Goal: Information Seeking & Learning: Find specific fact

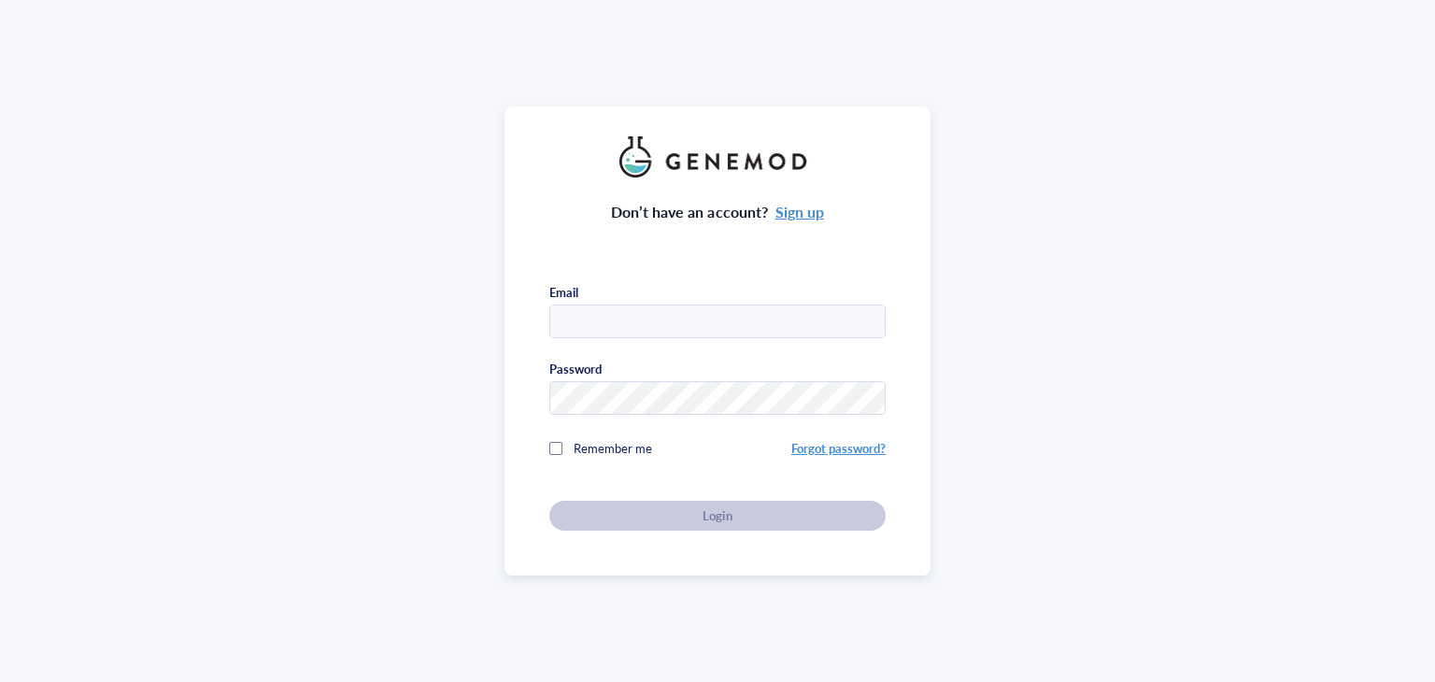
type input "[EMAIL_ADDRESS][DOMAIN_NAME]"
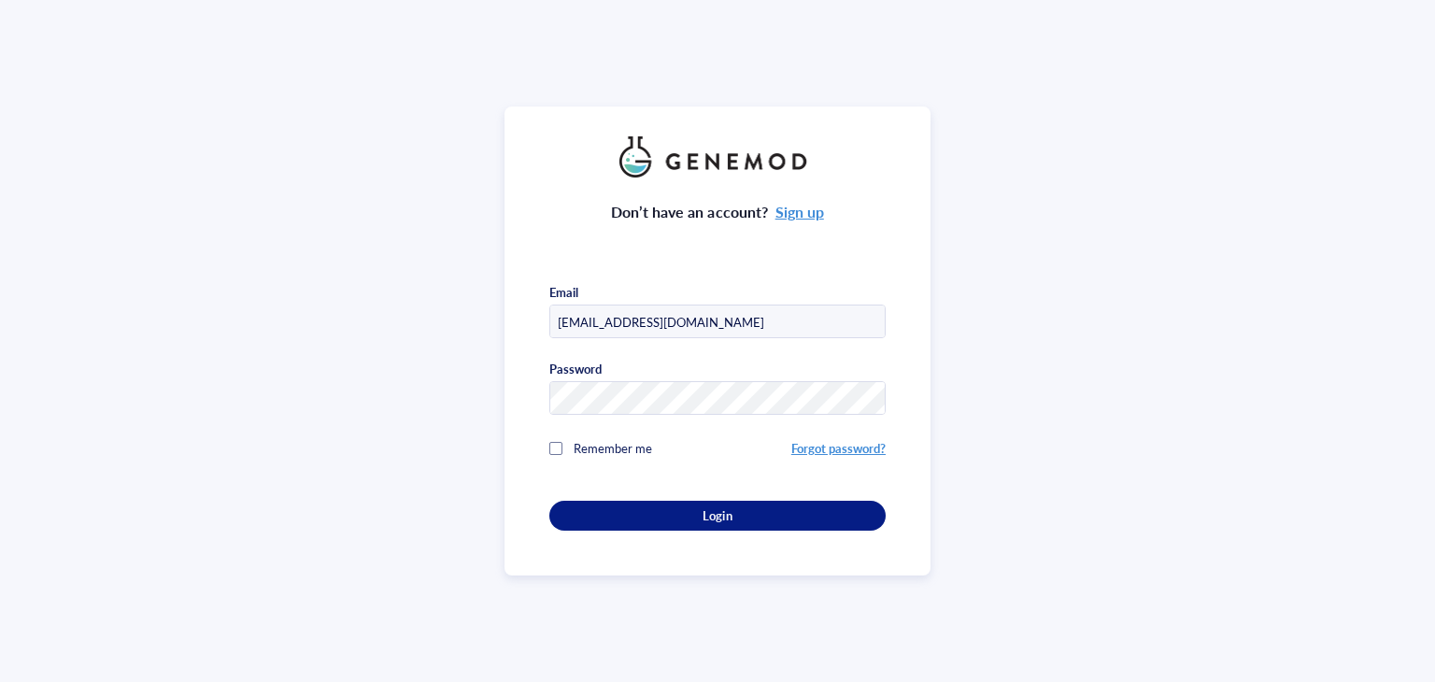
click at [690, 510] on div "Login" at bounding box center [717, 515] width 276 height 17
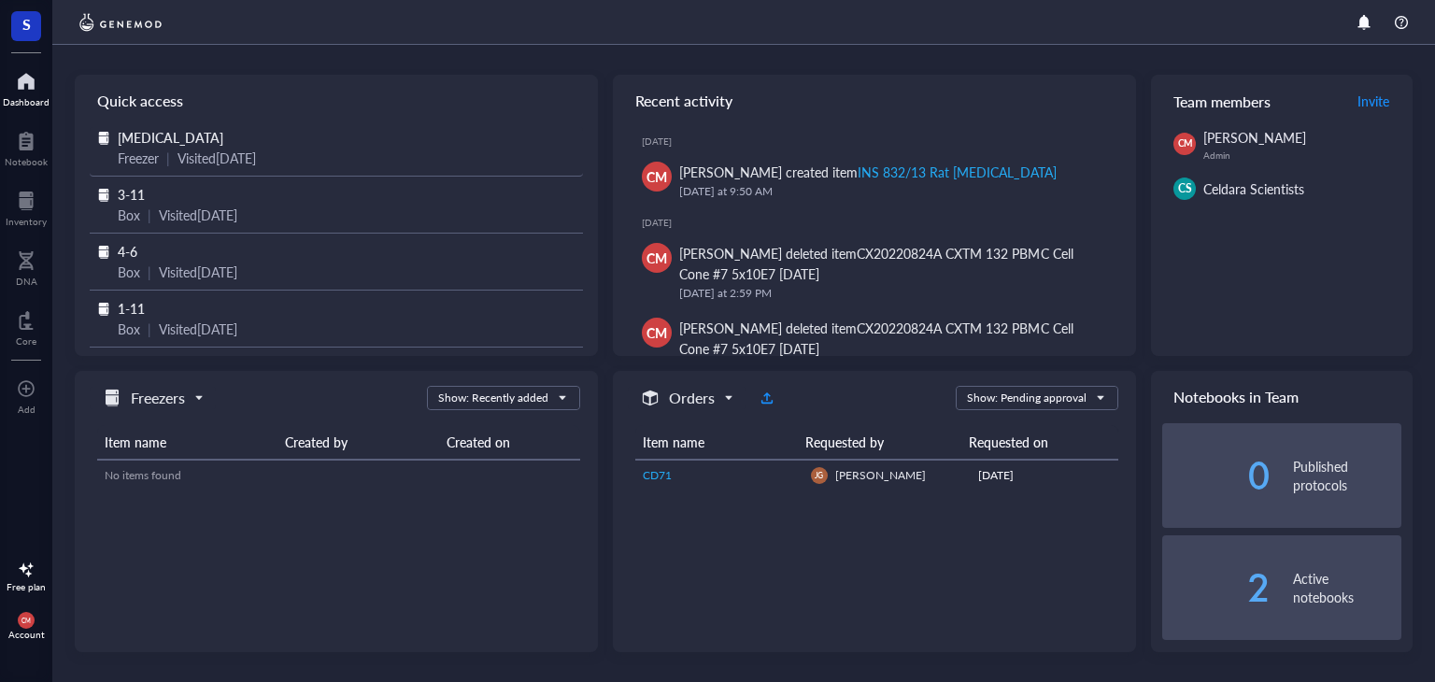
click at [119, 136] on span "[MEDICAL_DATA]" at bounding box center [171, 137] width 106 height 19
click at [34, 143] on div at bounding box center [26, 141] width 43 height 30
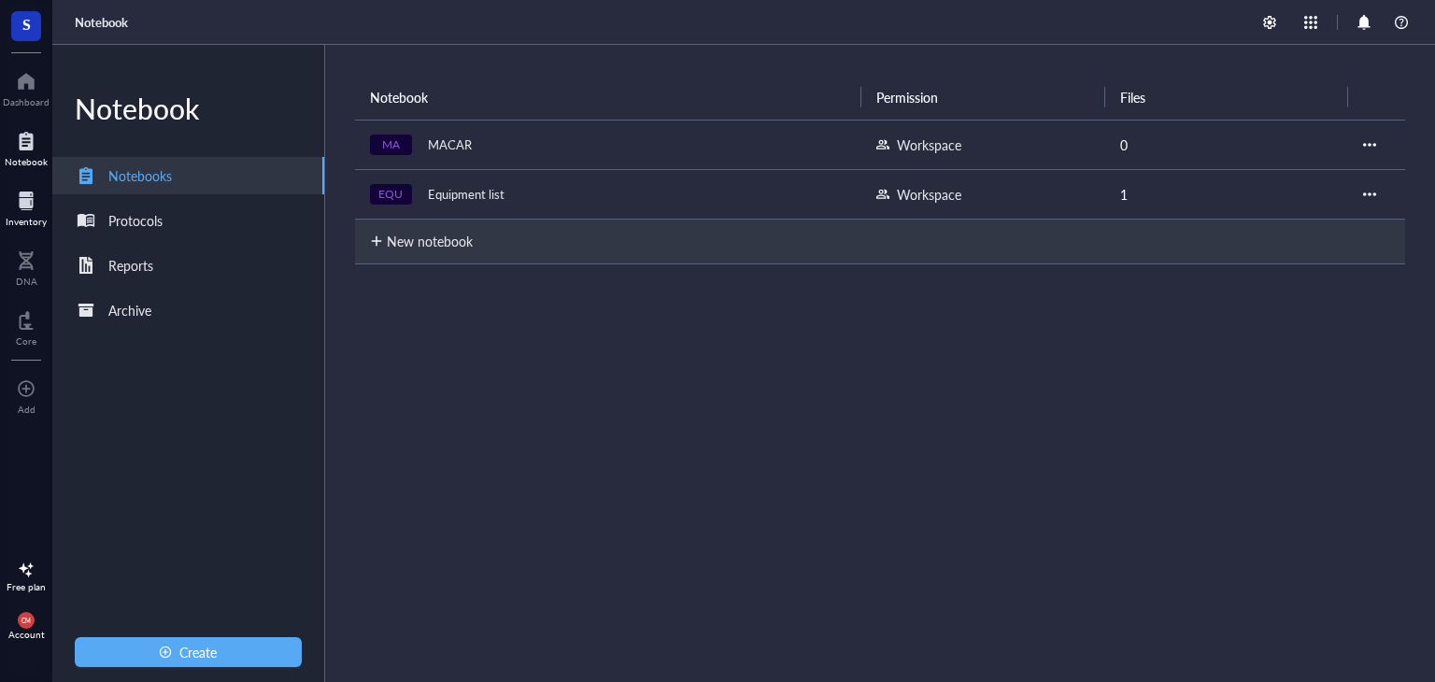
click at [21, 203] on div at bounding box center [26, 201] width 41 height 30
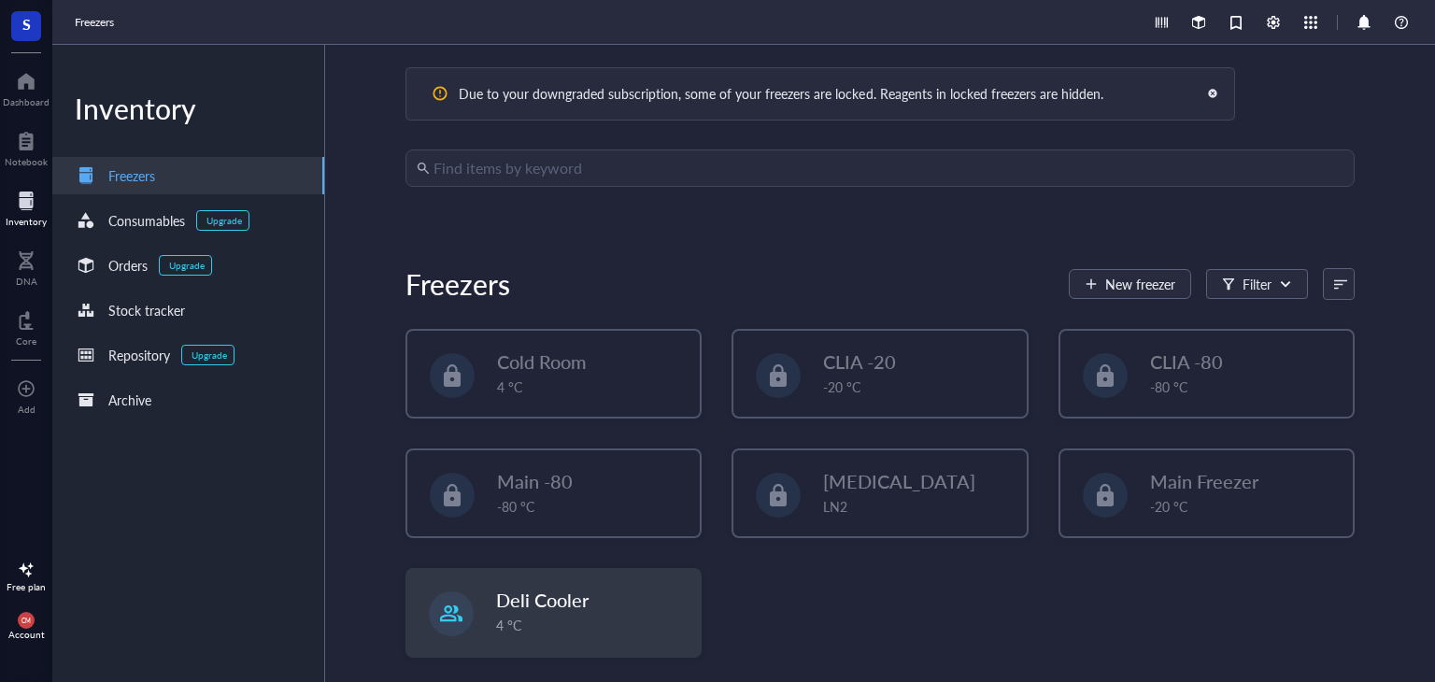
click at [433, 92] on div at bounding box center [440, 93] width 30 height 30
click at [823, 76] on div "Due to your downgraded subscription, some of your freezers are locked. Reagents…" at bounding box center [819, 93] width 829 height 53
click at [825, 74] on div "Due to your downgraded subscription, some of your freezers are locked. Reagents…" at bounding box center [819, 93] width 829 height 53
click at [15, 629] on div "Account" at bounding box center [26, 634] width 36 height 11
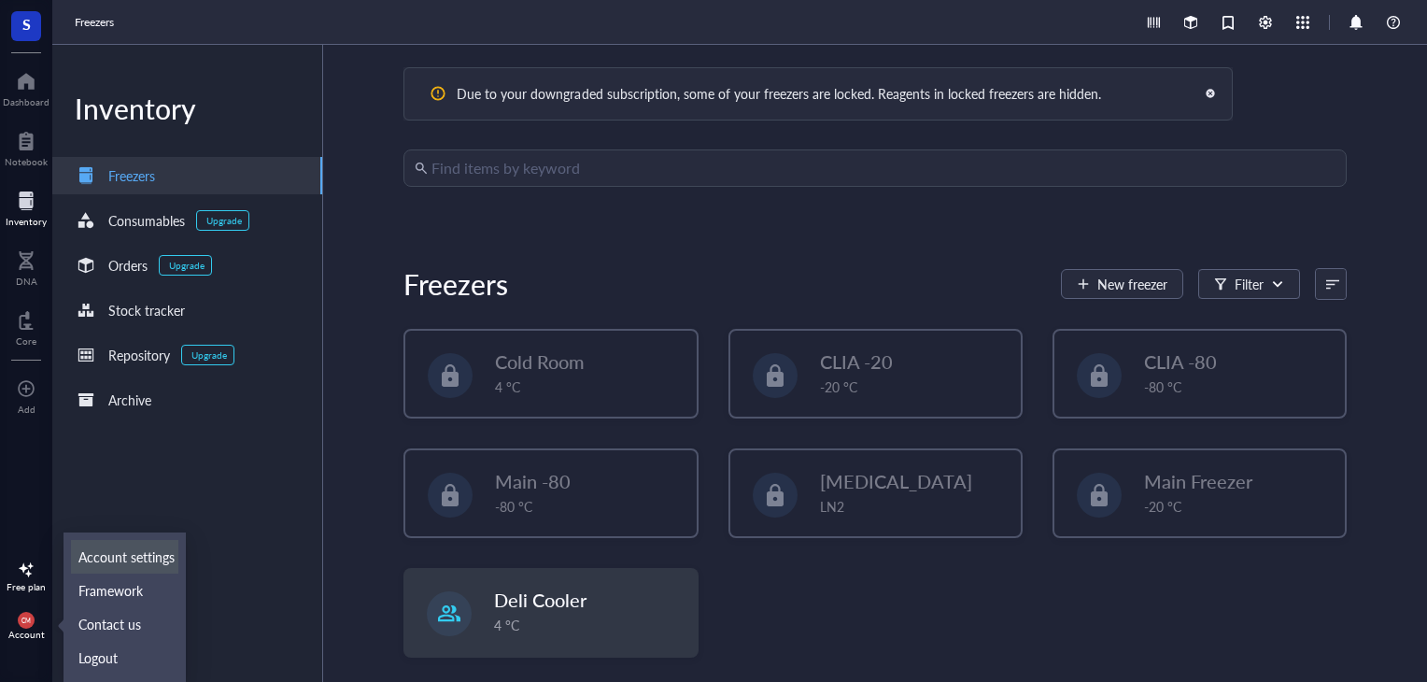
click at [123, 550] on link "Account settings" at bounding box center [124, 557] width 107 height 34
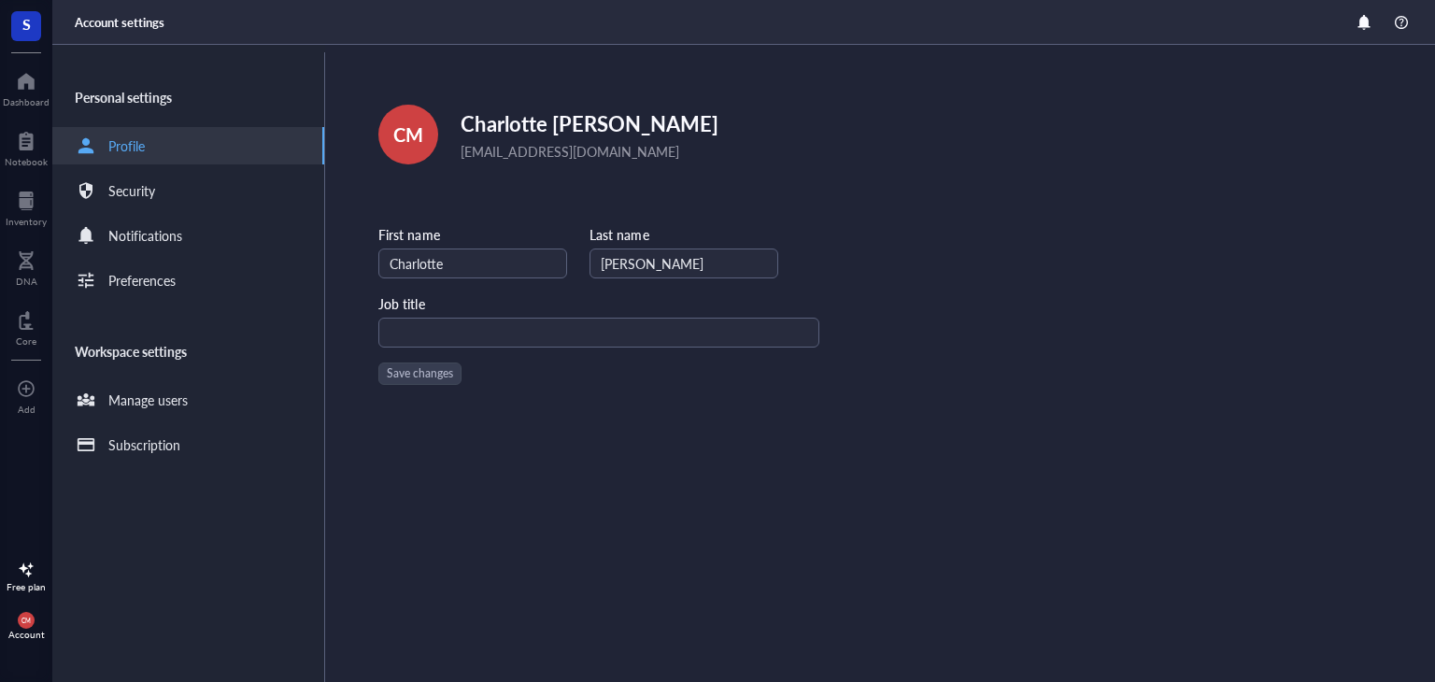
click at [30, 566] on div at bounding box center [26, 570] width 30 height 30
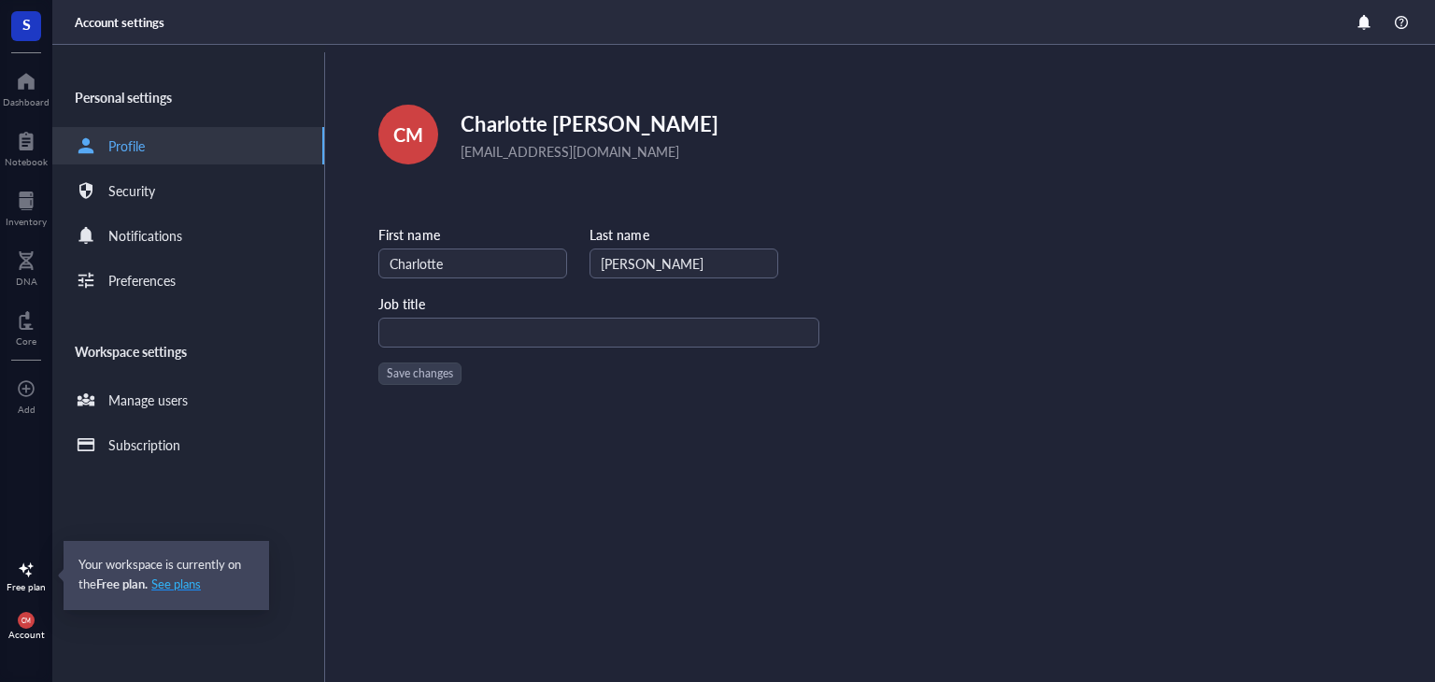
click at [182, 588] on span "See plans" at bounding box center [176, 583] width 50 height 17
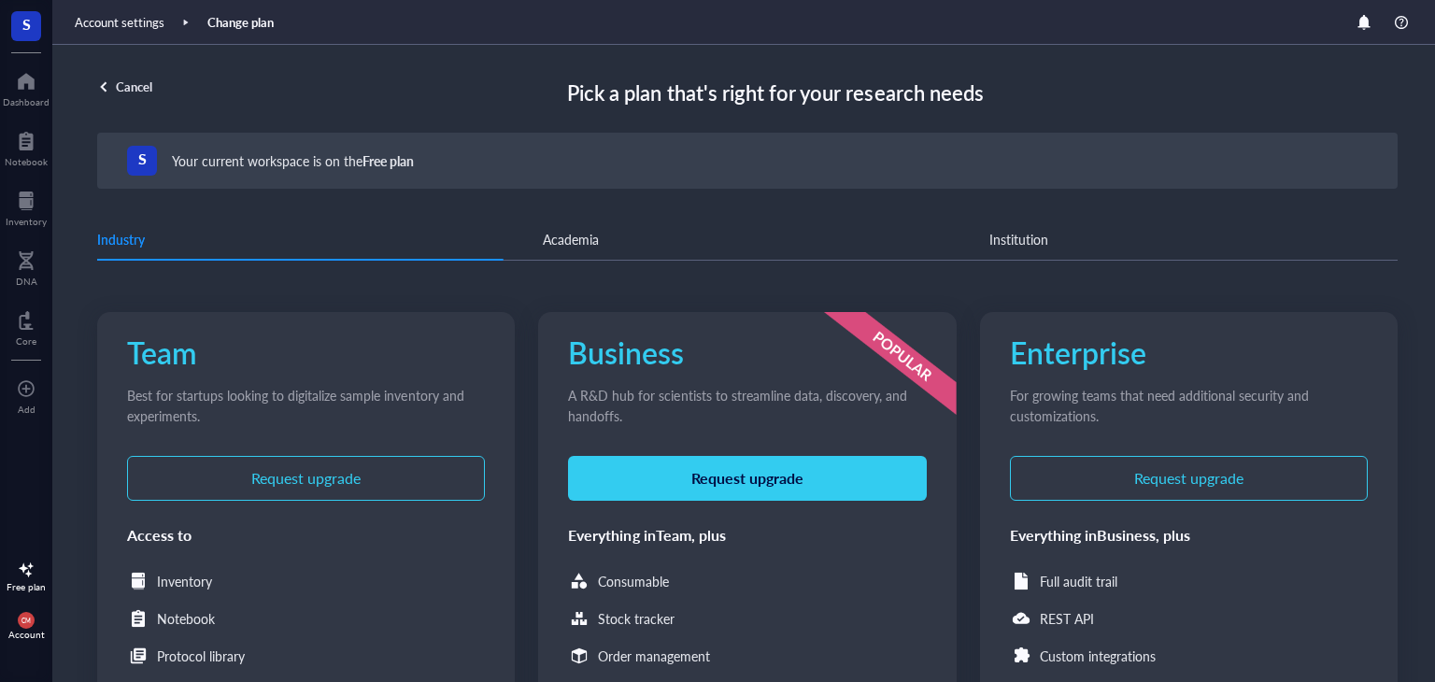
click at [732, 258] on div "Industry Academia Institution" at bounding box center [747, 240] width 1300 height 42
click at [4, 569] on div "Free plan" at bounding box center [26, 576] width 52 height 34
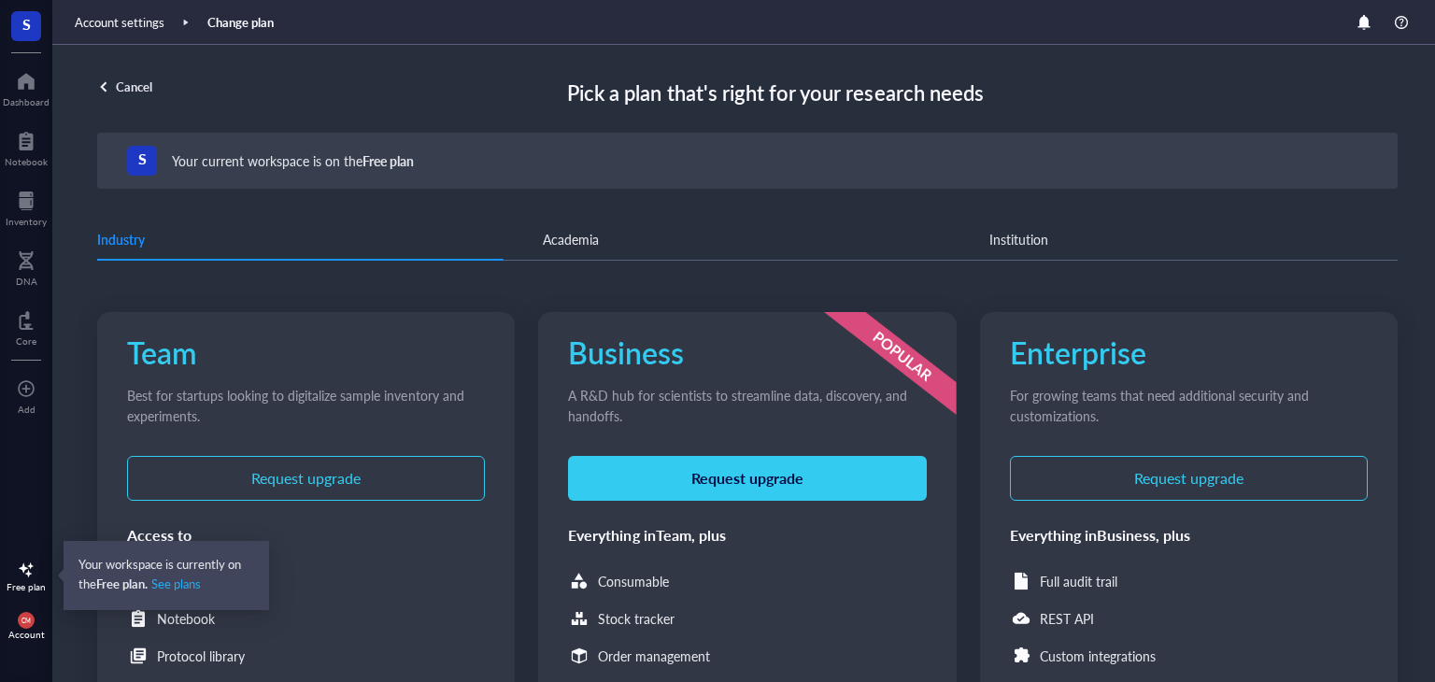
click at [32, 576] on div at bounding box center [26, 570] width 30 height 30
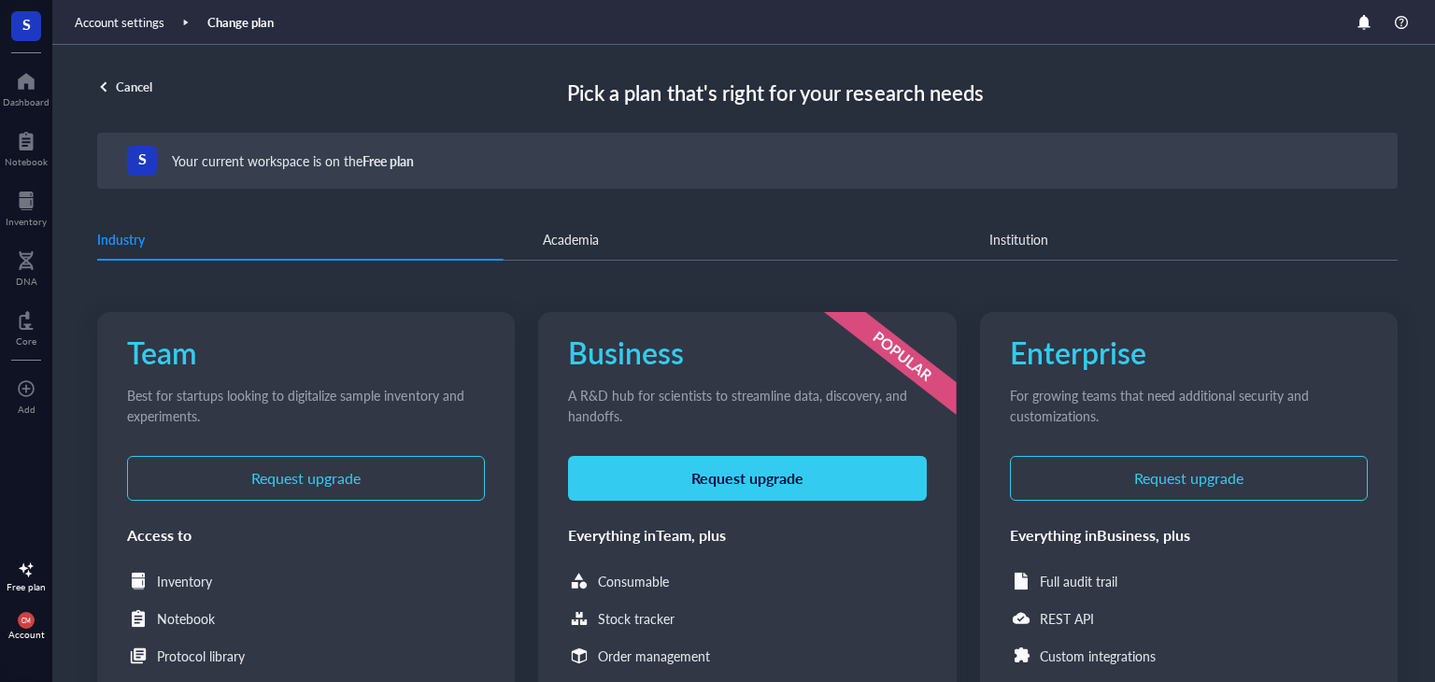
click at [15, 570] on div at bounding box center [26, 570] width 30 height 30
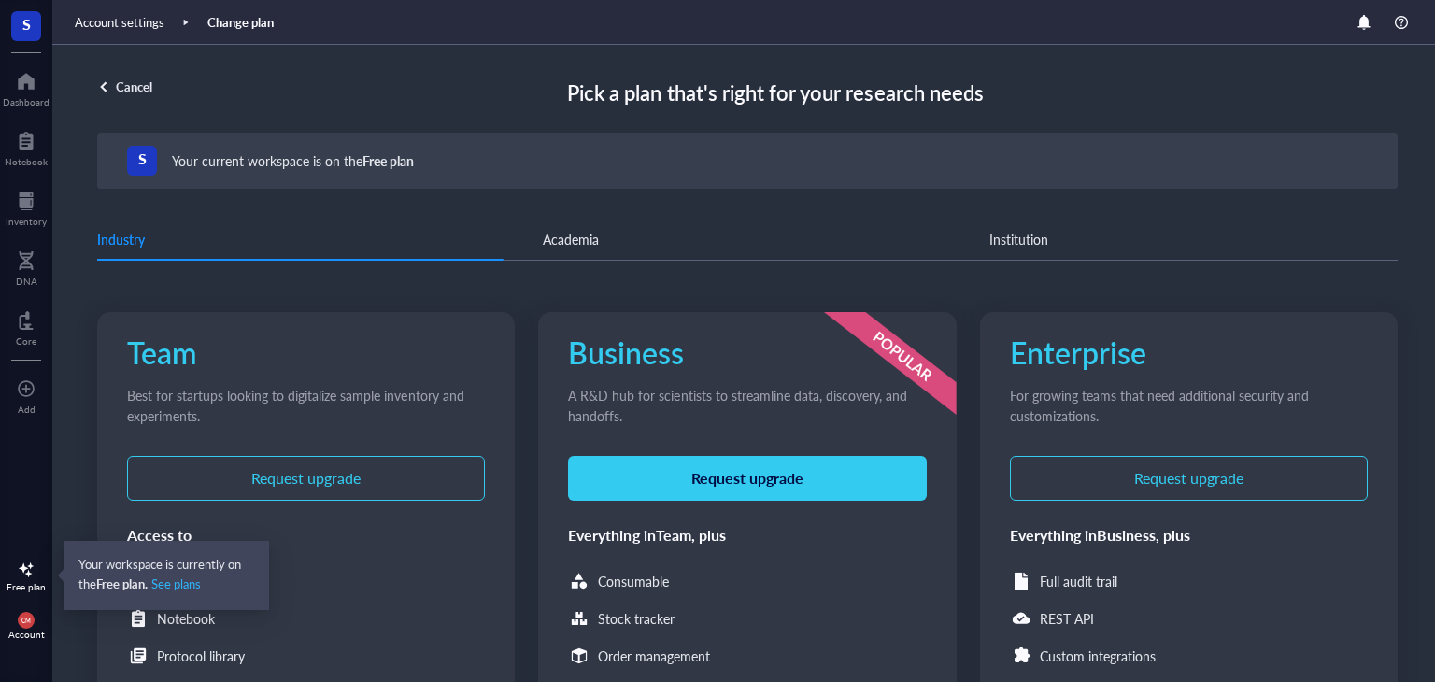
click at [186, 588] on span "See plans" at bounding box center [176, 583] width 50 height 17
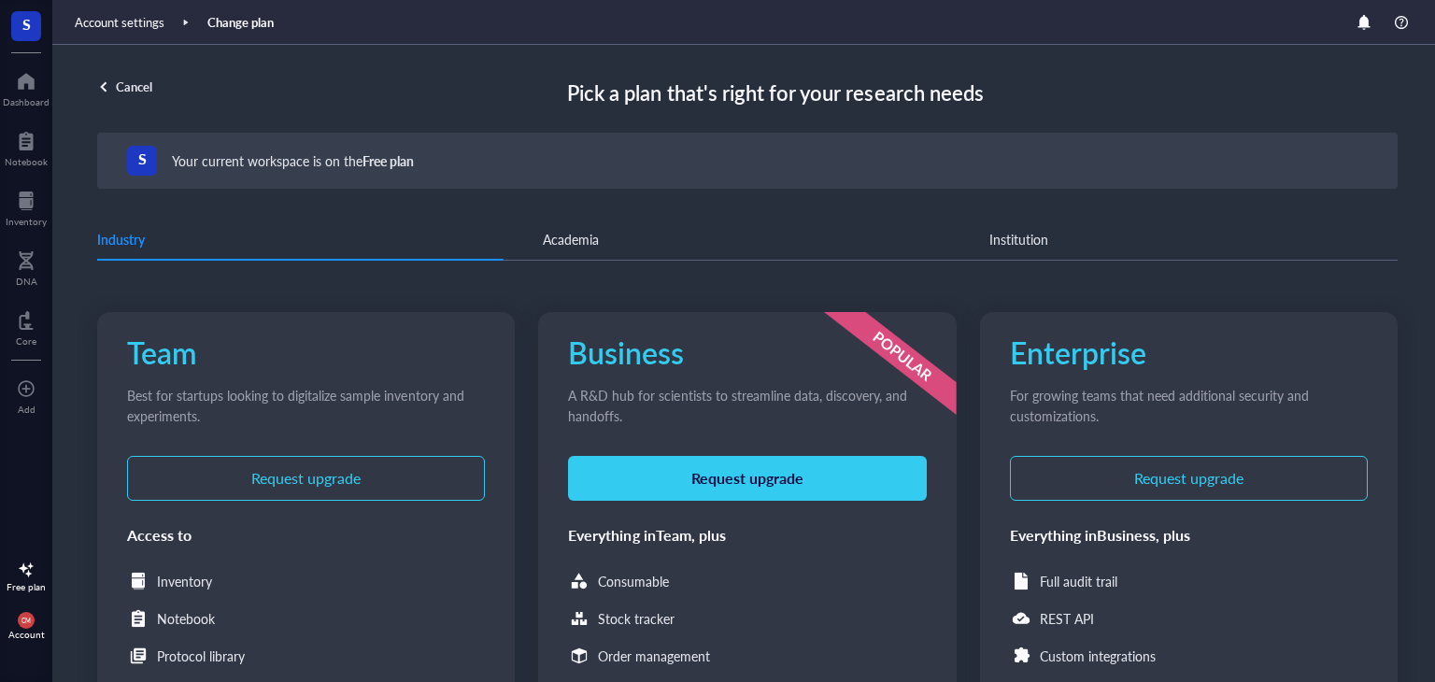
click at [22, 612] on span "CM" at bounding box center [26, 620] width 17 height 17
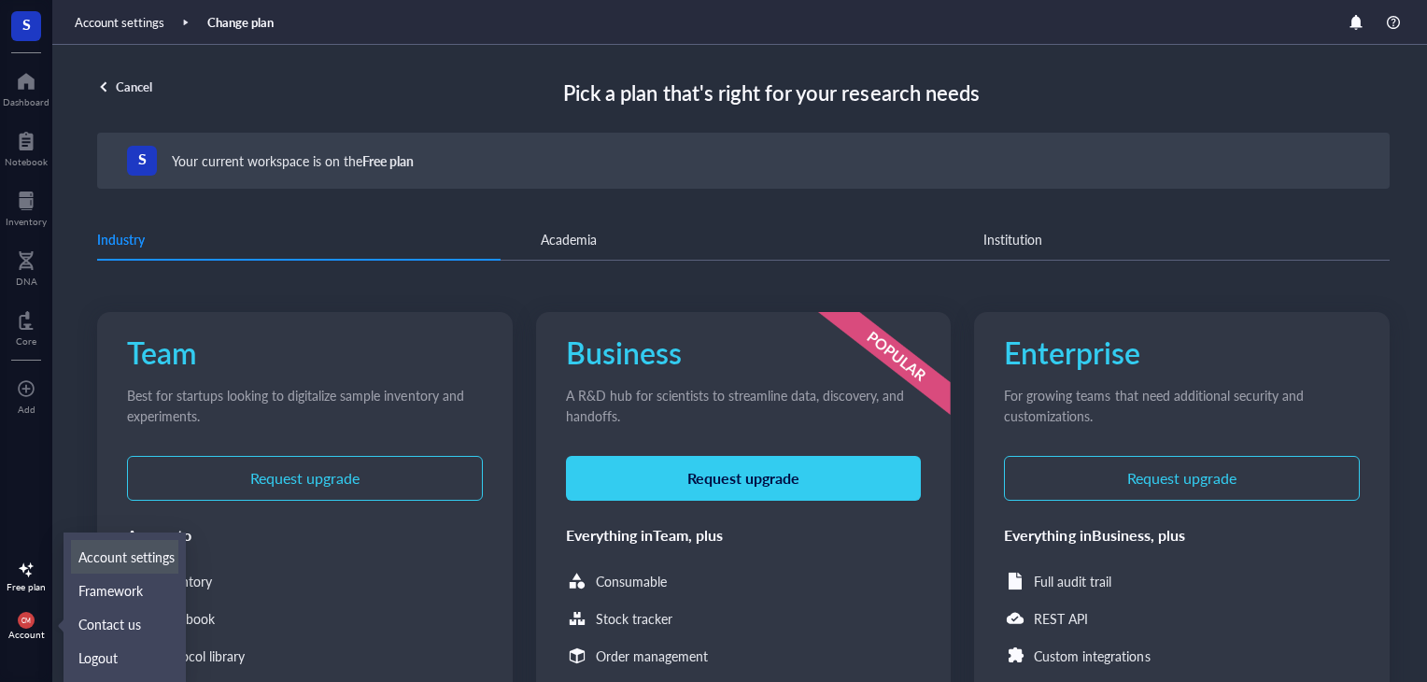
click at [99, 553] on link "Account settings" at bounding box center [124, 557] width 107 height 34
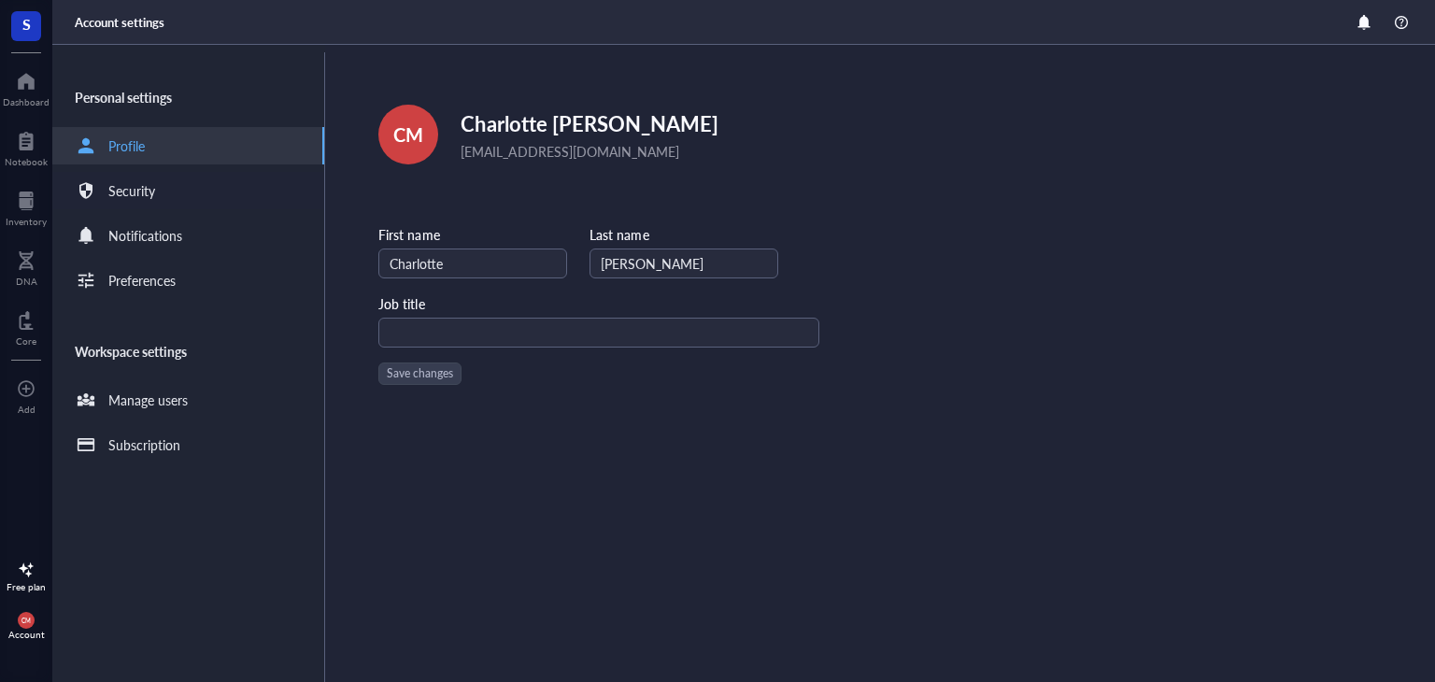
click at [149, 206] on div "Security" at bounding box center [188, 190] width 272 height 37
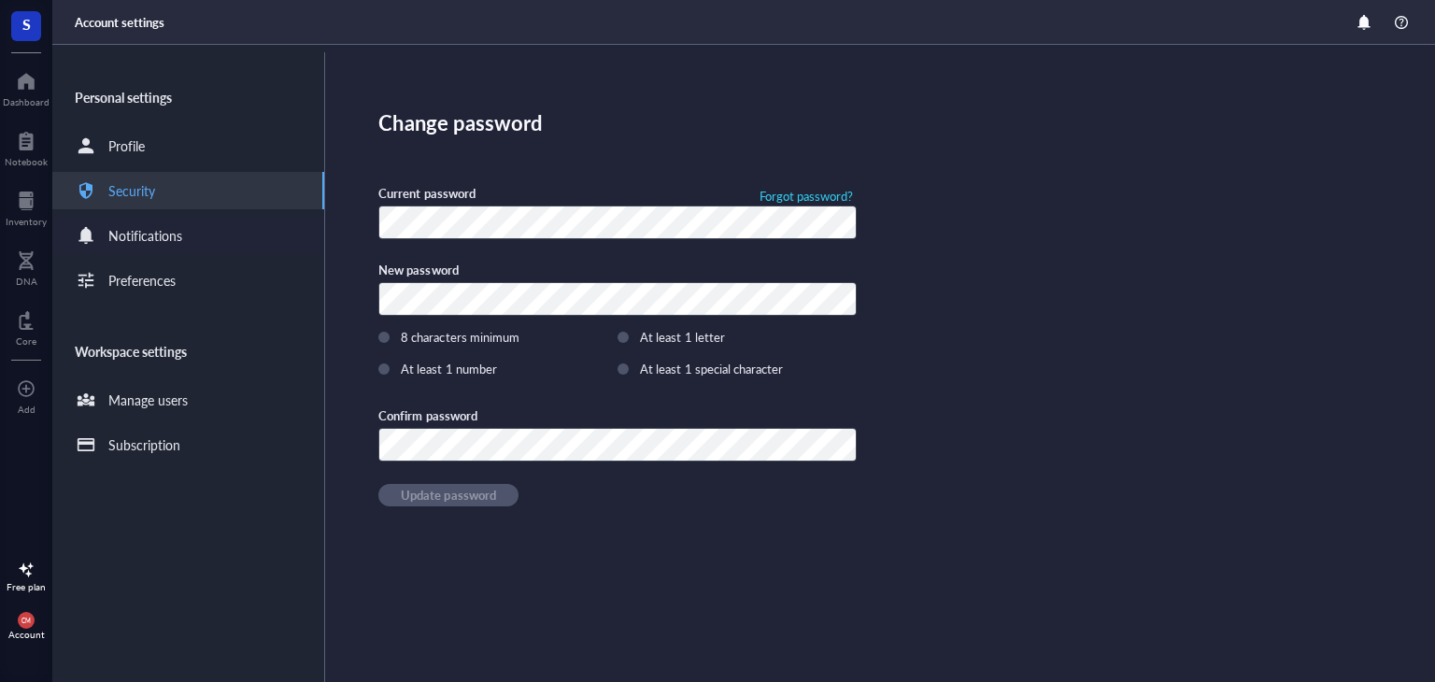
click at [151, 238] on div "Notifications" at bounding box center [145, 235] width 74 height 21
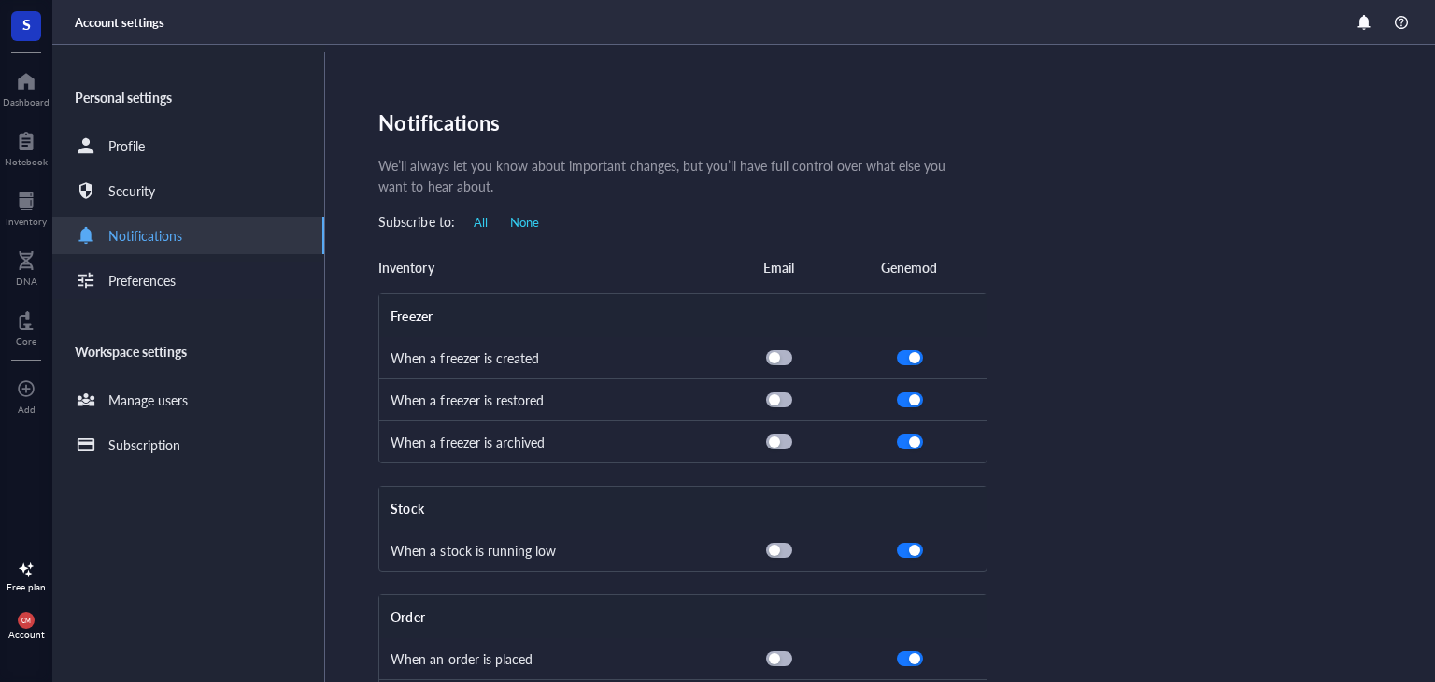
click at [148, 278] on div "Preferences" at bounding box center [141, 280] width 67 height 21
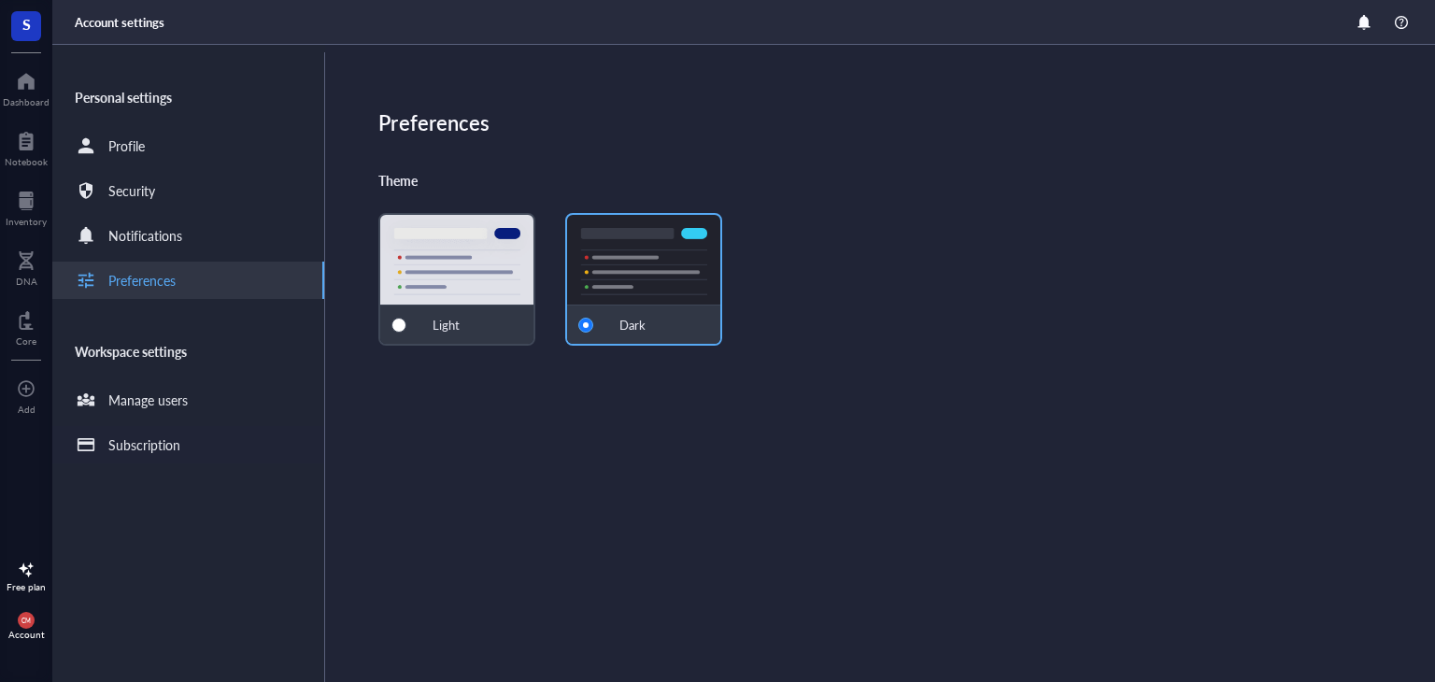
click at [142, 442] on div "Subscription" at bounding box center [144, 444] width 72 height 21
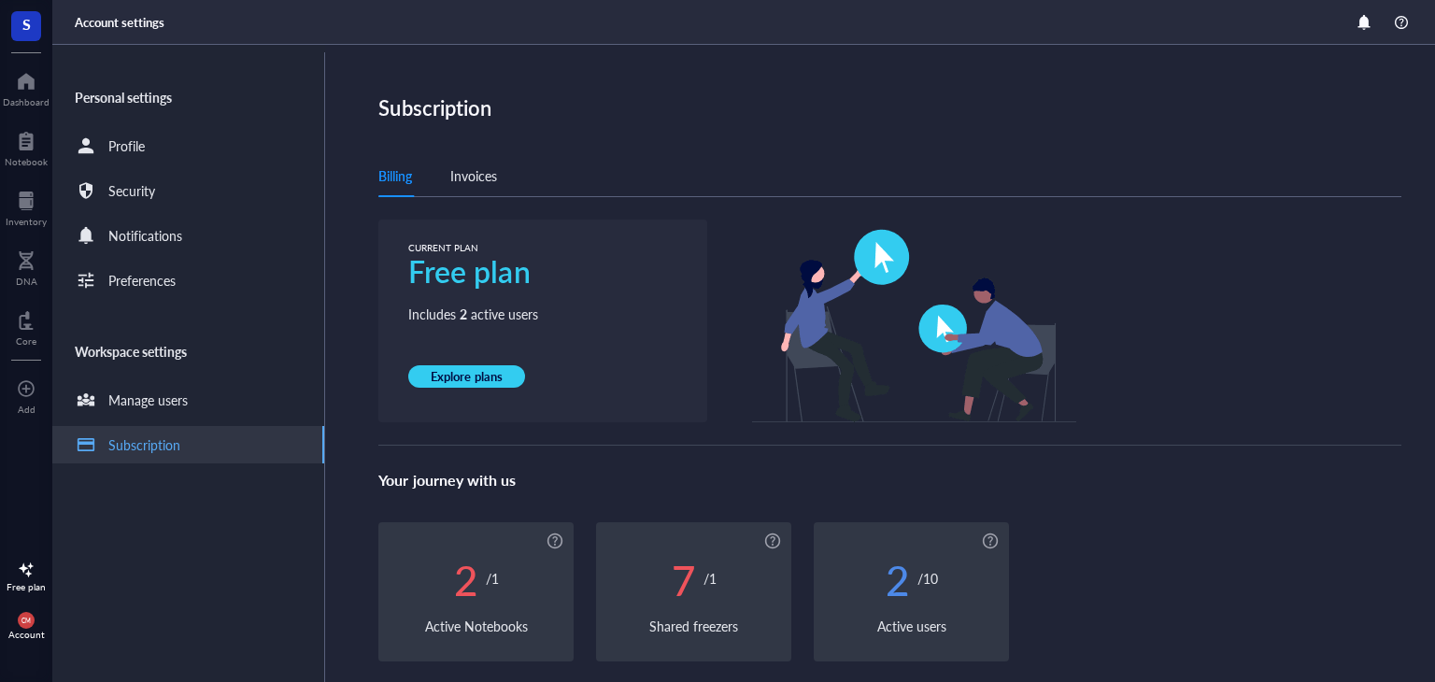
click at [703, 573] on div "/ 1" at bounding box center [709, 578] width 13 height 22
click at [772, 536] on div at bounding box center [773, 541] width 30 height 30
click at [564, 535] on div at bounding box center [555, 541] width 30 height 30
click at [560, 535] on div at bounding box center [555, 541] width 30 height 30
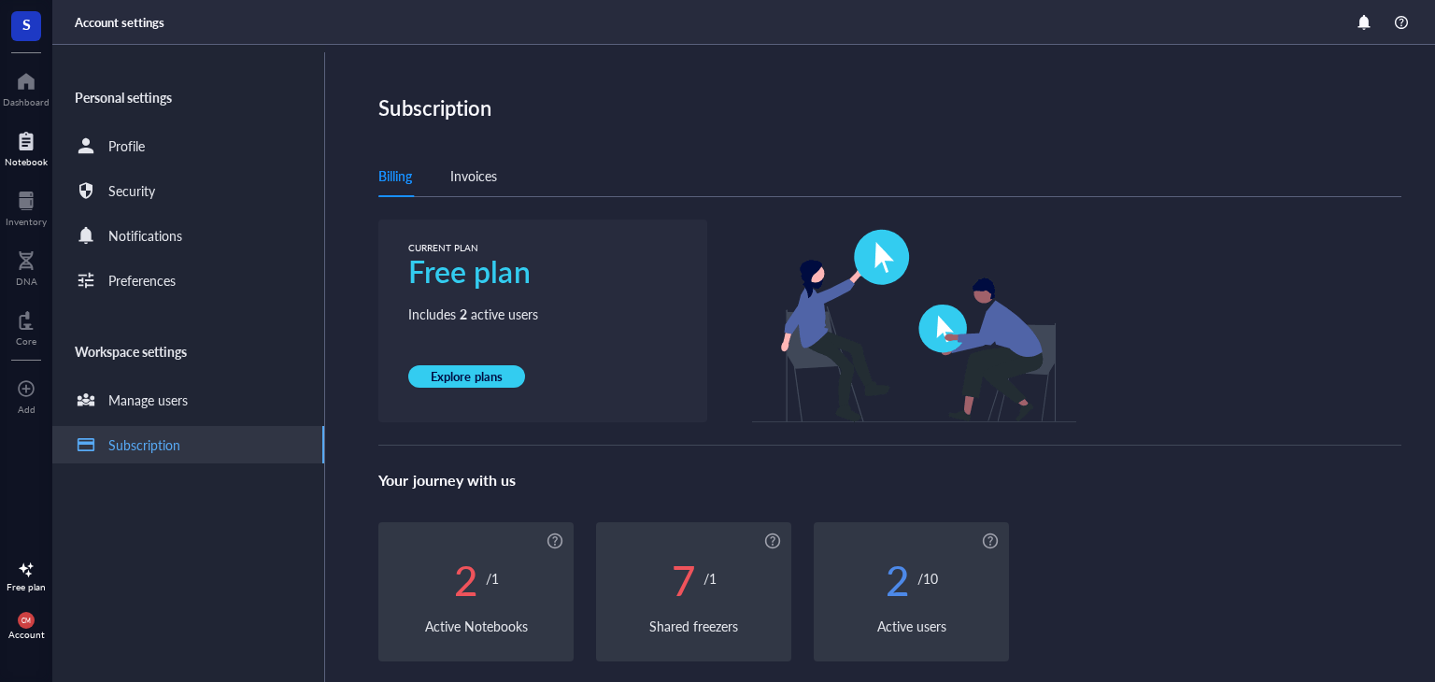
click at [47, 169] on div "Notebook" at bounding box center [26, 146] width 52 height 52
click at [37, 212] on div at bounding box center [26, 201] width 41 height 30
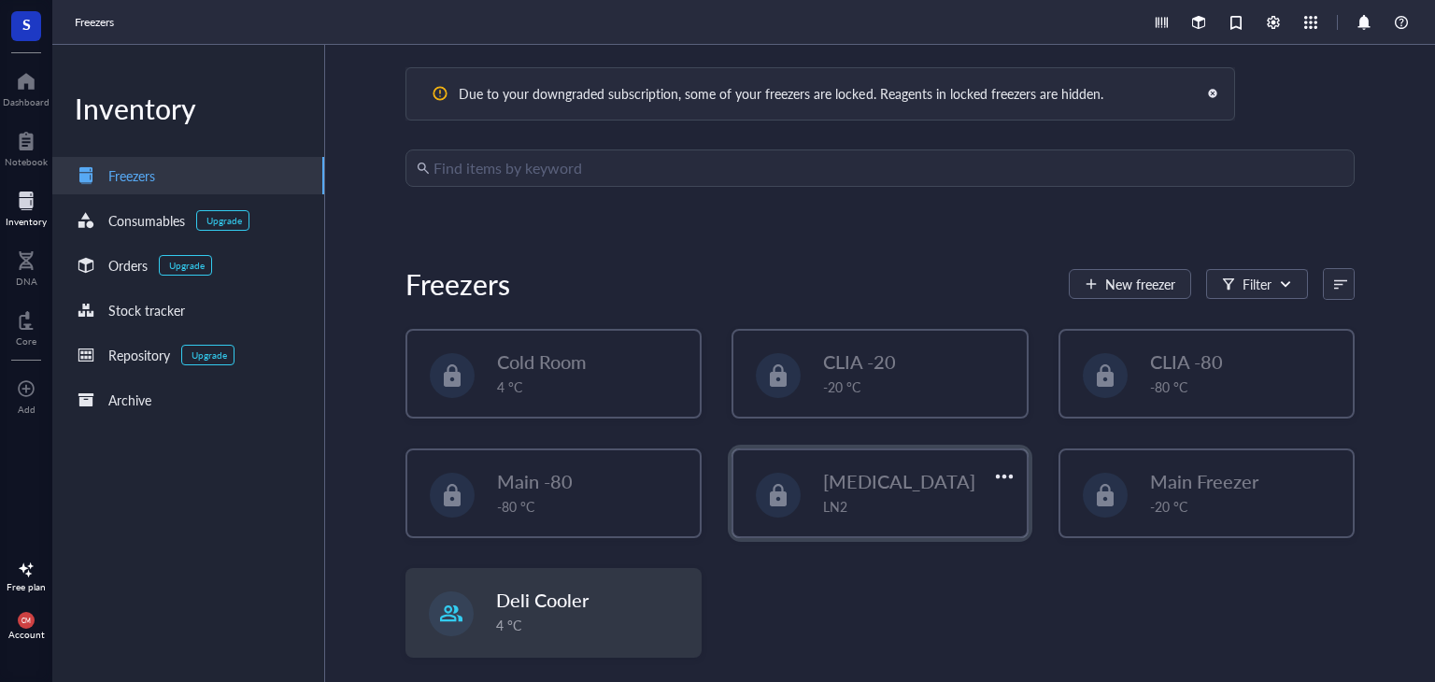
click at [942, 515] on div "LN2" at bounding box center [918, 506] width 191 height 21
click at [1003, 465] on div at bounding box center [1003, 475] width 27 height 27
click at [646, 496] on div "-80 °C" at bounding box center [592, 506] width 191 height 21
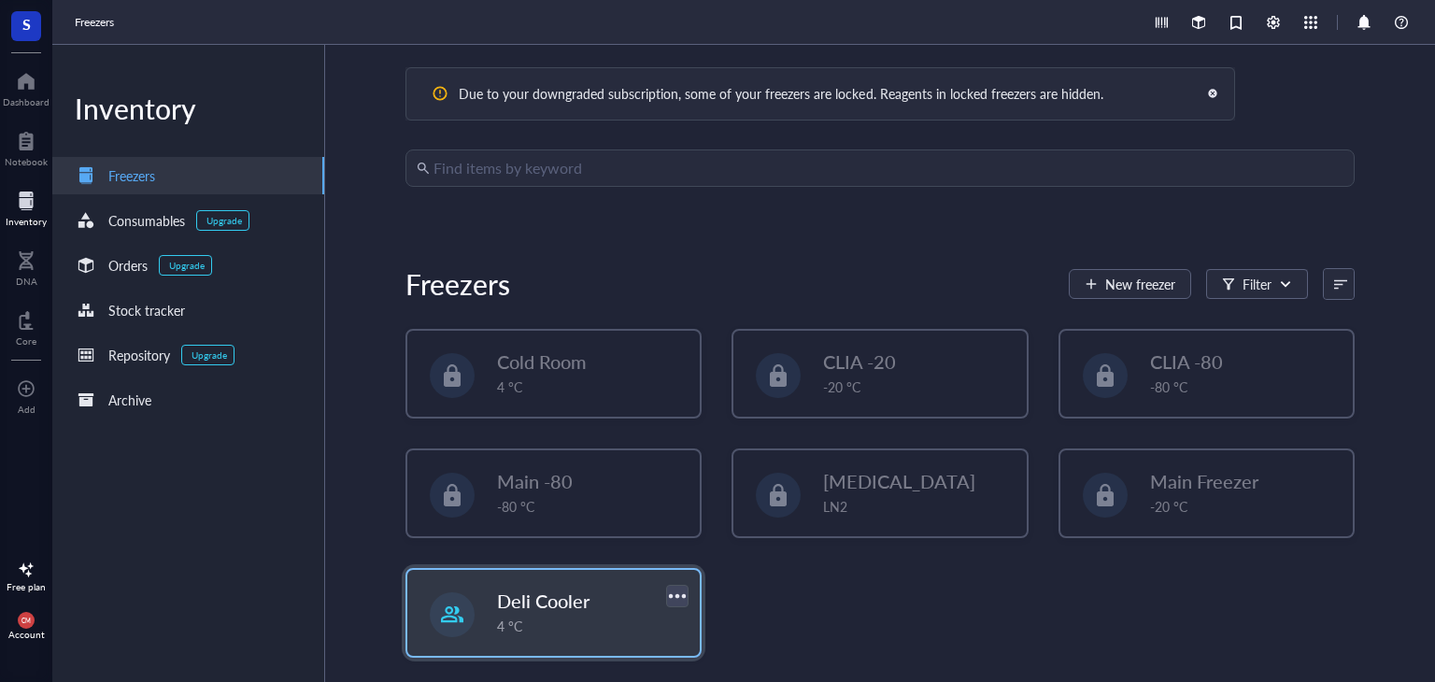
click at [666, 590] on div at bounding box center [677, 595] width 27 height 27
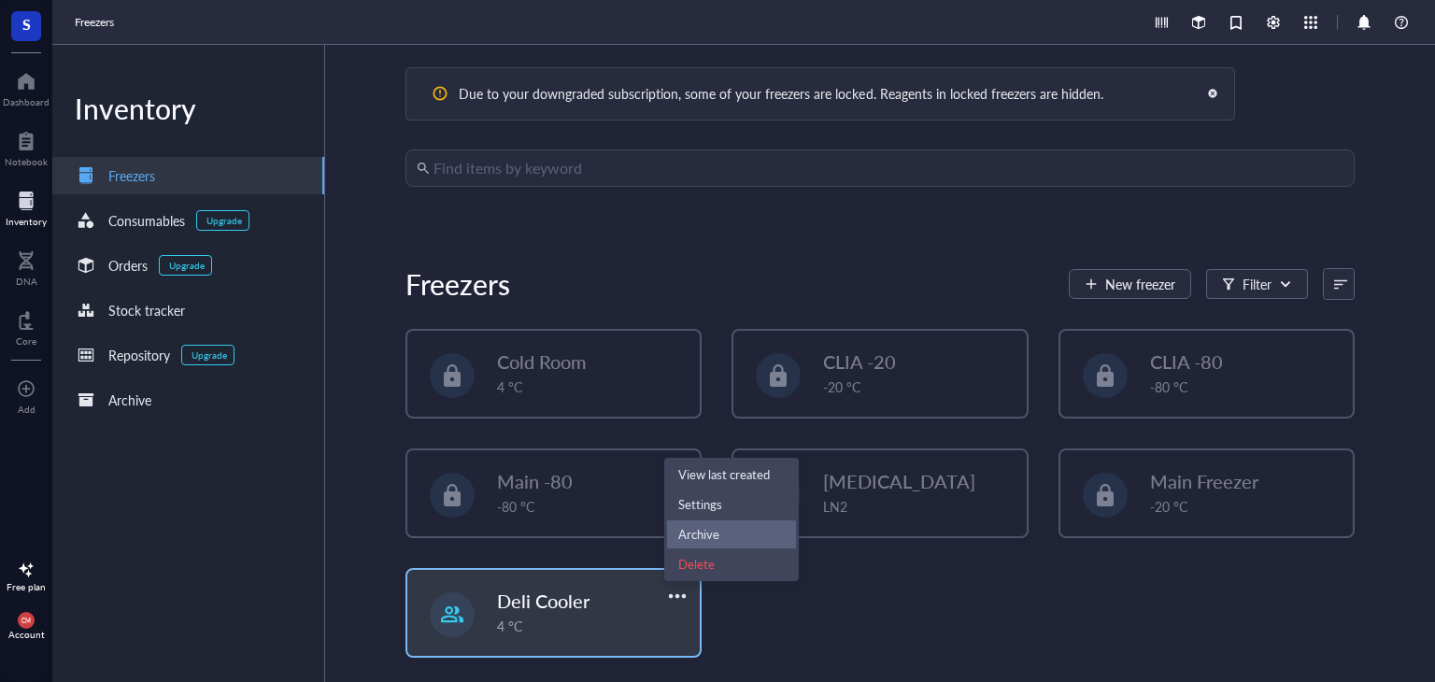
click at [714, 528] on div "Archive" at bounding box center [698, 534] width 41 height 17
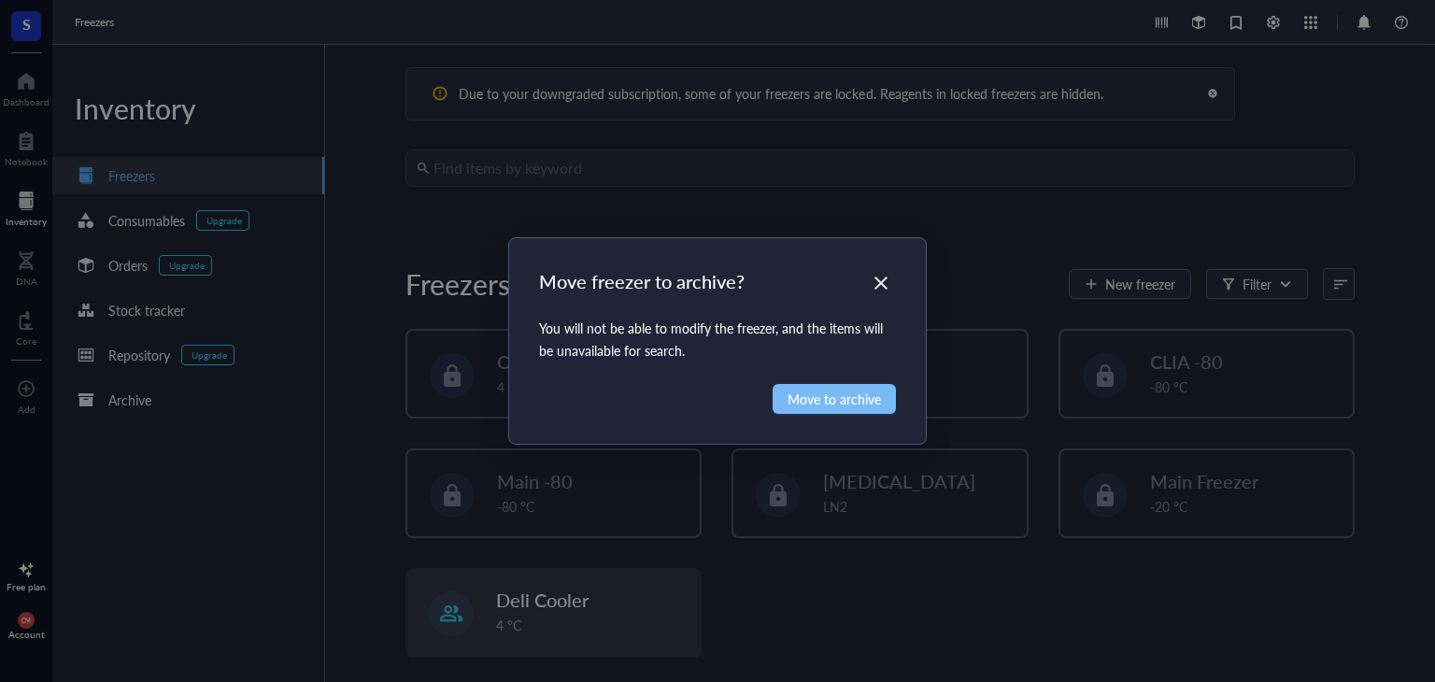
click at [825, 404] on span "Move to archive" at bounding box center [833, 399] width 93 height 21
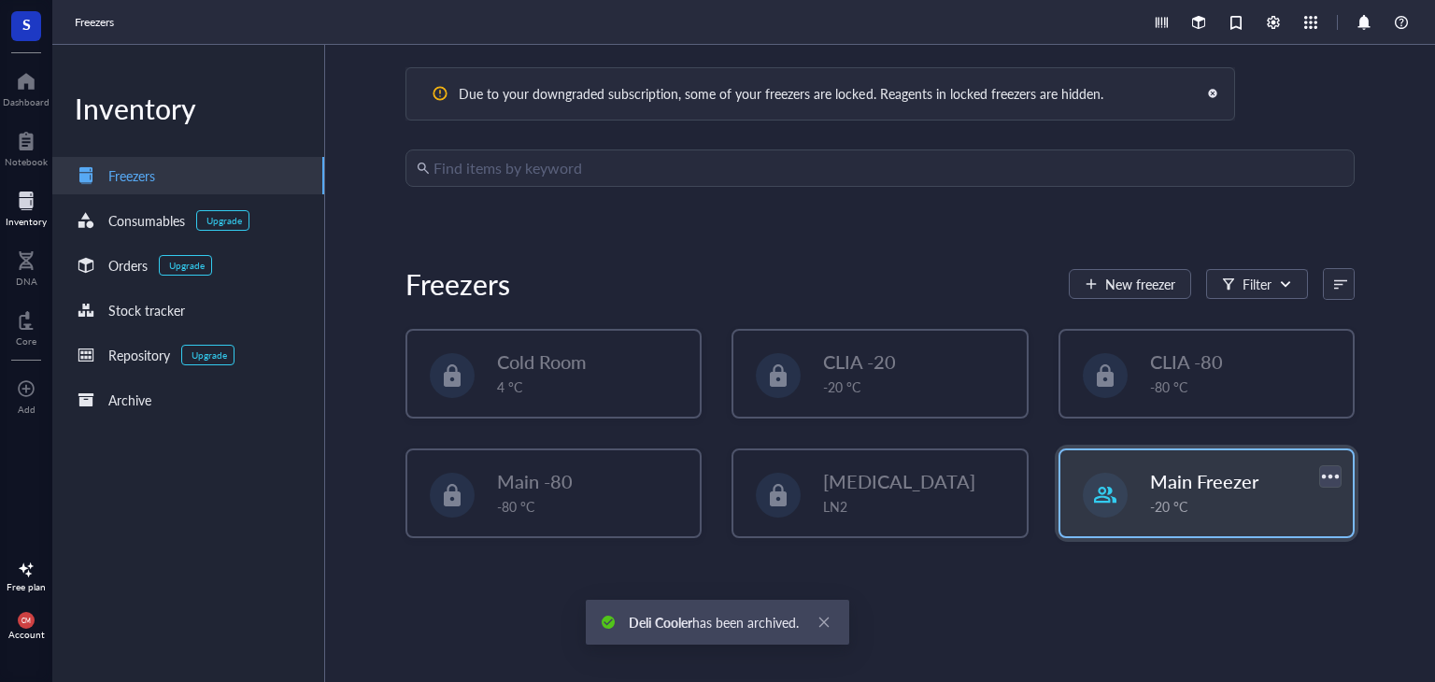
click at [1316, 470] on div at bounding box center [1329, 475] width 27 height 27
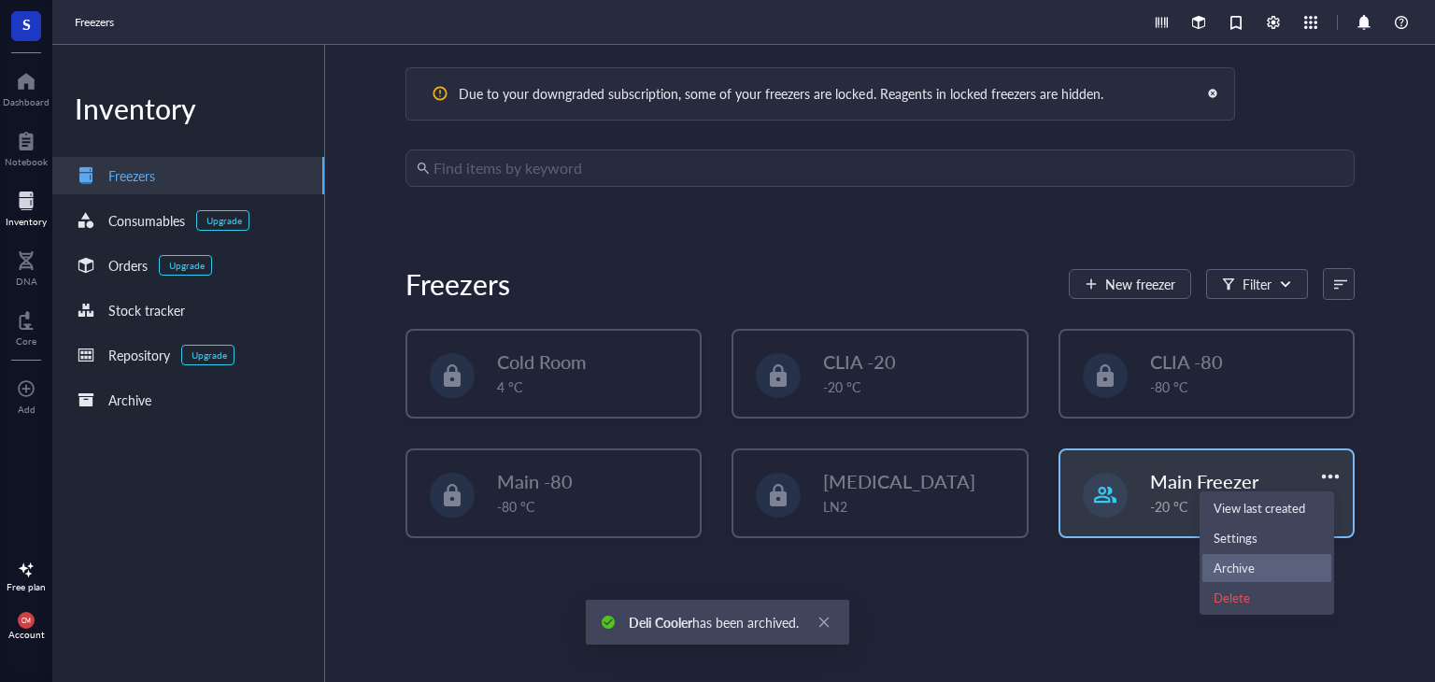
click at [1255, 565] on div "Archive" at bounding box center [1266, 568] width 106 height 17
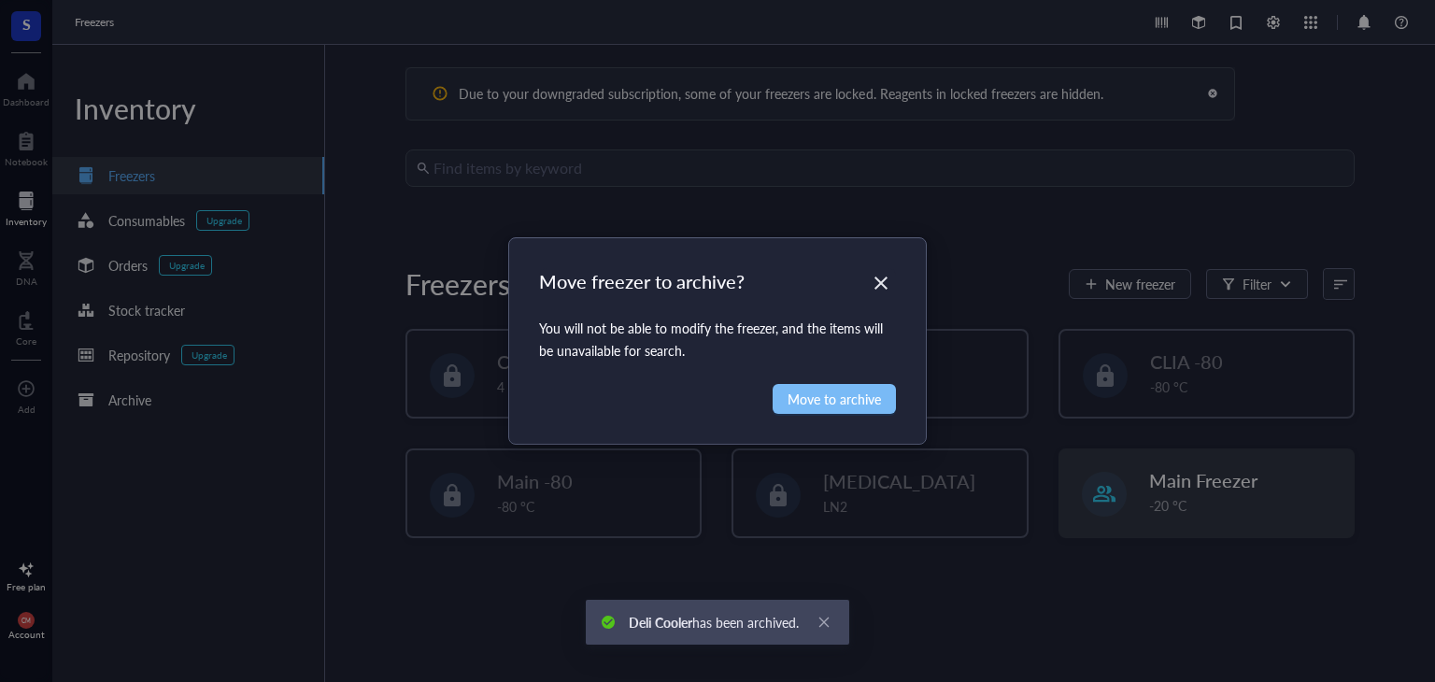
drag, startPoint x: 844, startPoint y: 410, endPoint x: 852, endPoint y: 401, distance: 12.0
click at [847, 405] on button "Move to archive" at bounding box center [833, 399] width 123 height 30
click at [852, 401] on span "Move to archive" at bounding box center [833, 399] width 93 height 21
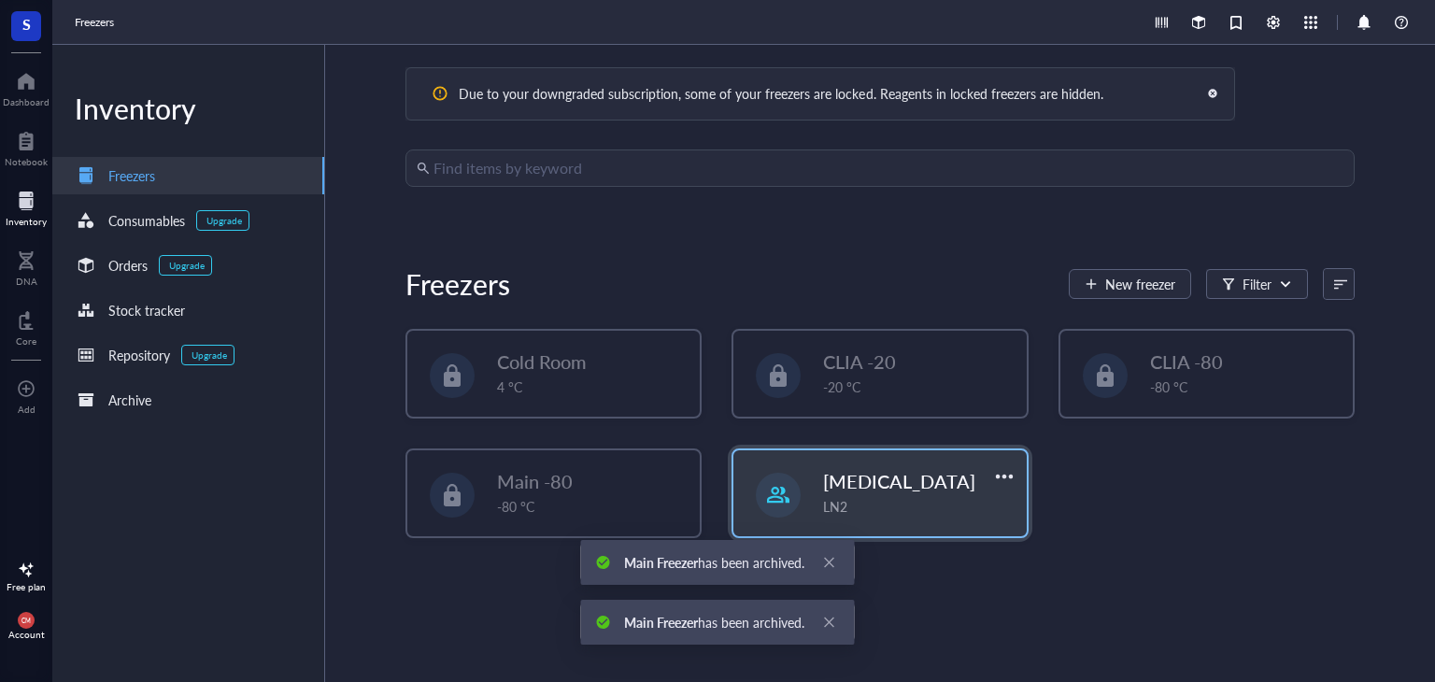
click at [874, 483] on span "[MEDICAL_DATA]" at bounding box center [899, 481] width 152 height 26
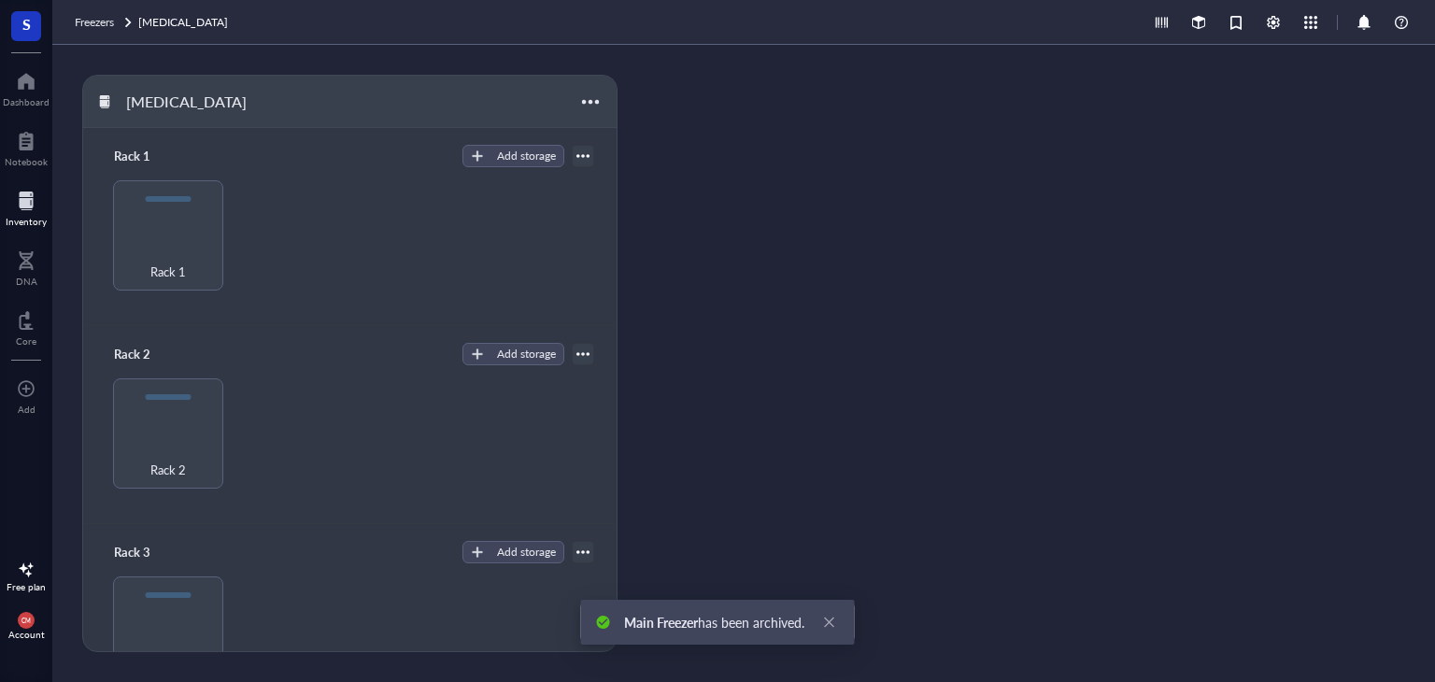
click at [737, 248] on div "[MEDICAL_DATA] Rack 1 Add storage Rack 1 Rack 2 Add storage Rack 2 Rack 3 Add s…" at bounding box center [743, 363] width 1382 height 637
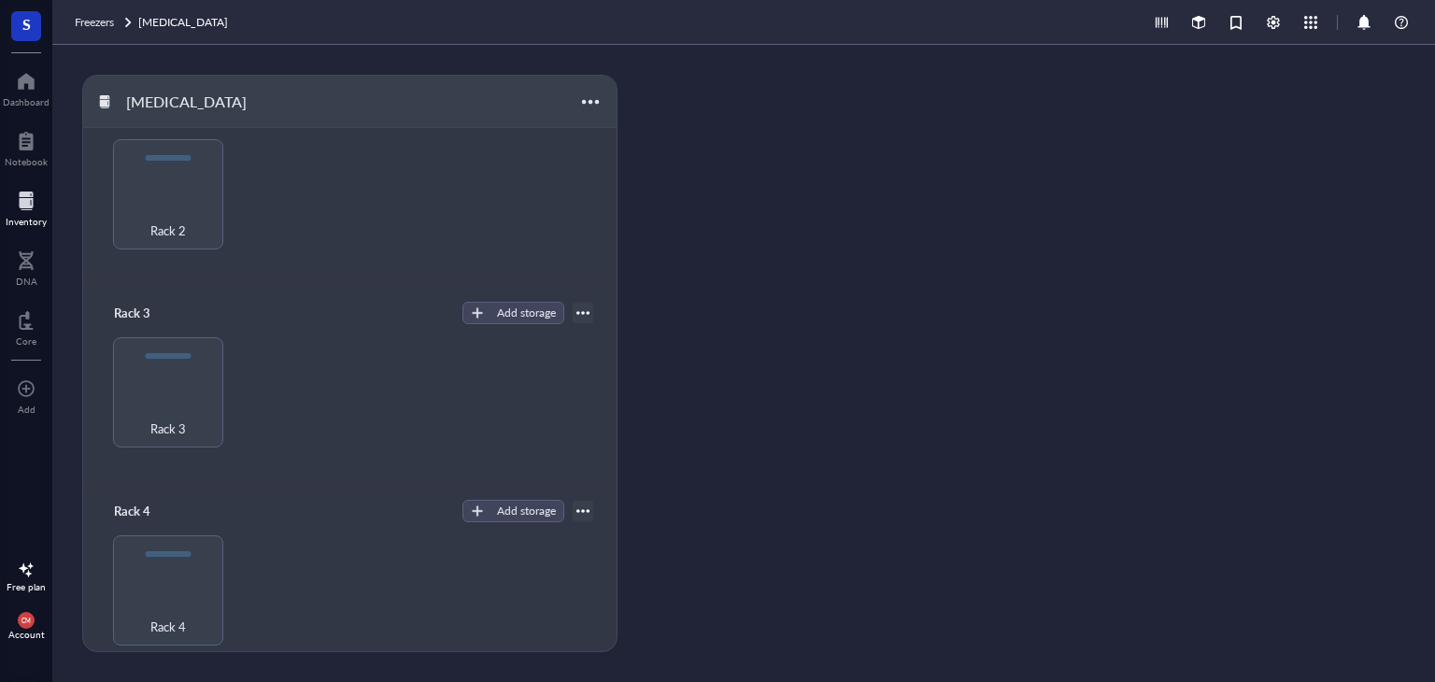
scroll to position [254, 0]
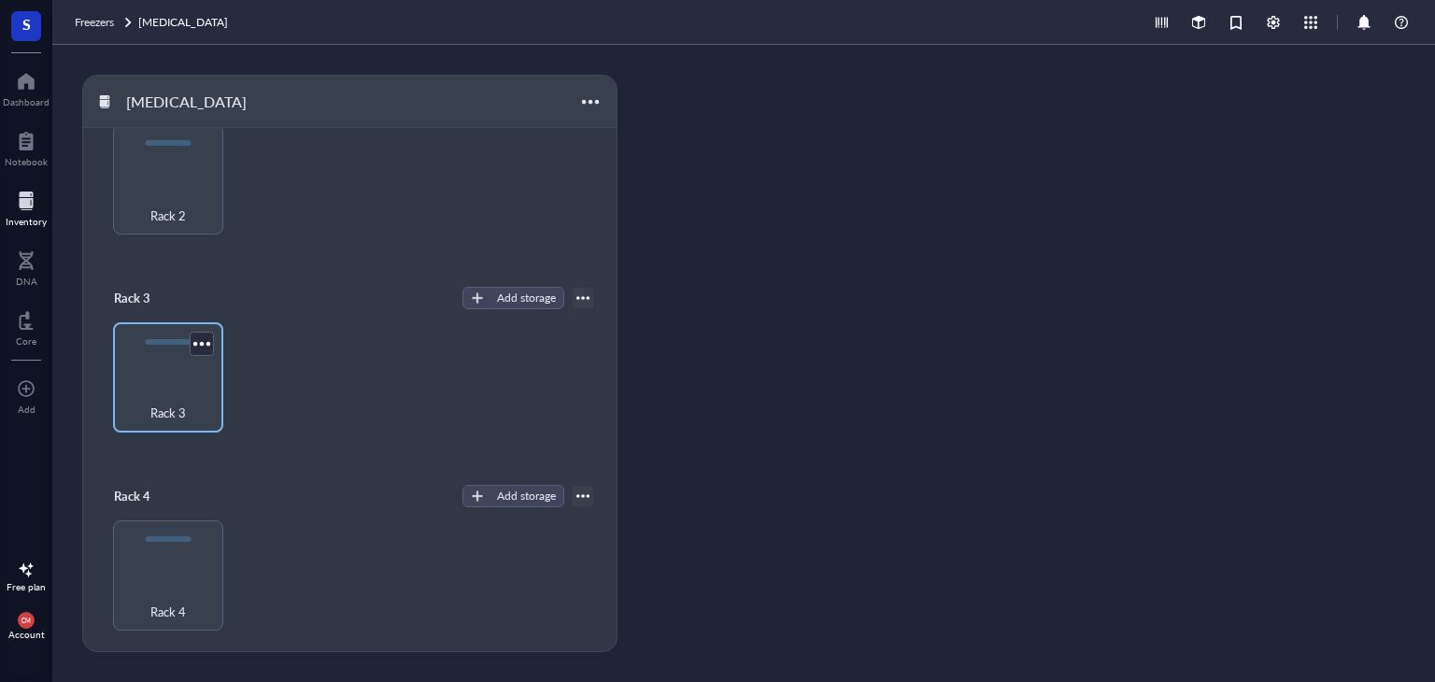
click at [195, 390] on div "Rack 3" at bounding box center [168, 402] width 92 height 41
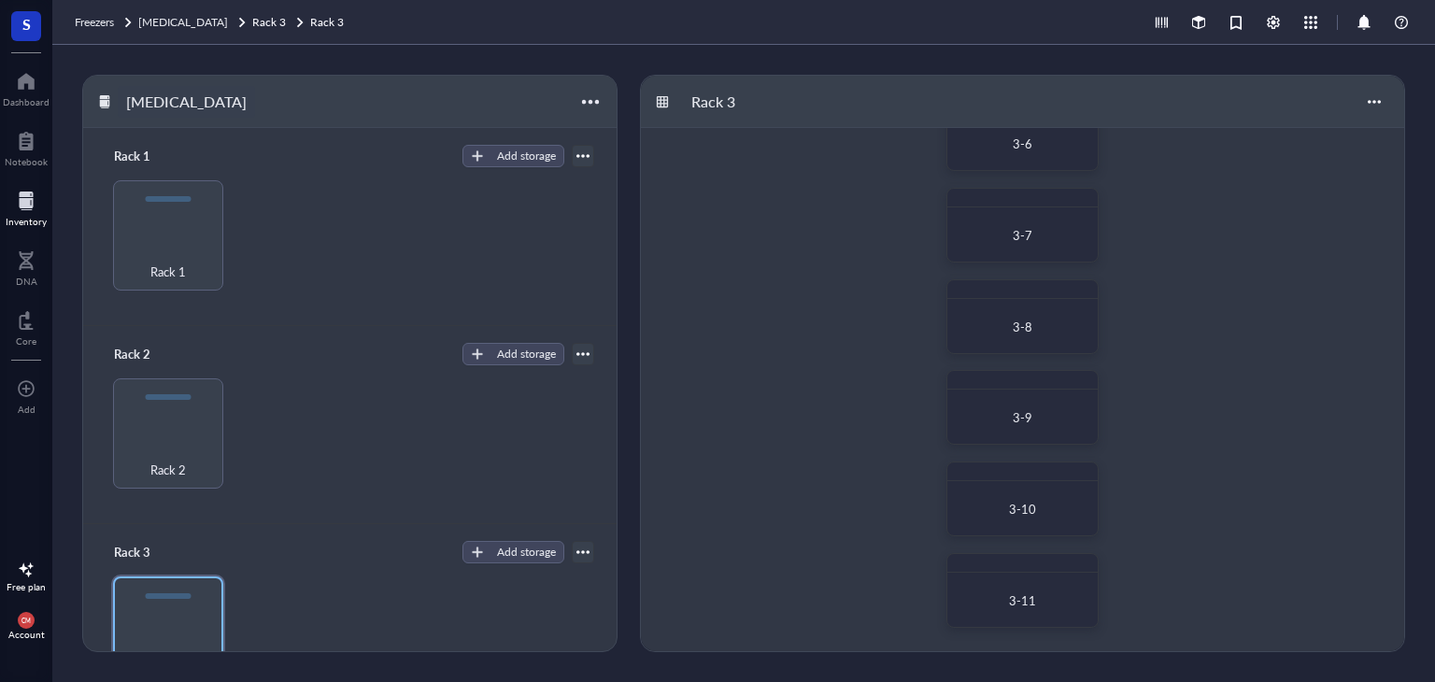
click at [151, 102] on div "[MEDICAL_DATA]" at bounding box center [186, 102] width 137 height 32
click at [26, 216] on div "Inventory" at bounding box center [26, 221] width 41 height 11
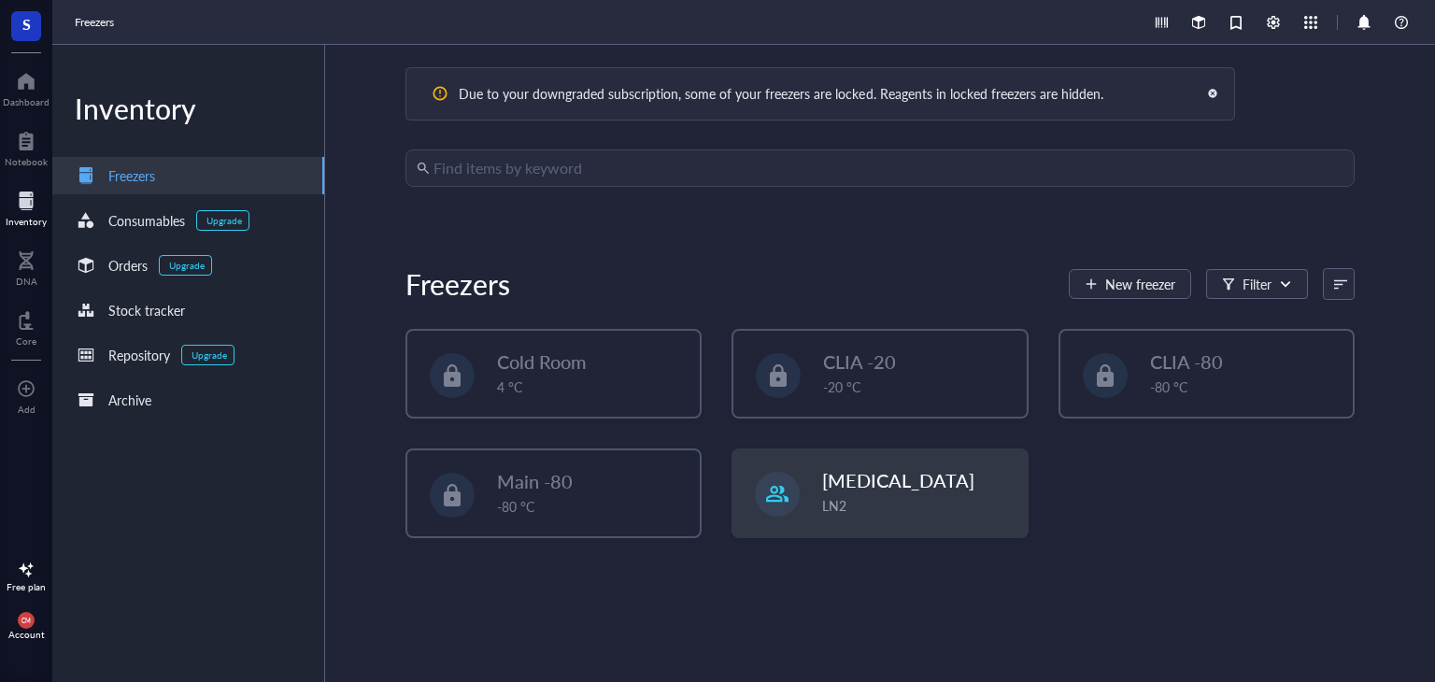
click at [486, 177] on input "search" at bounding box center [888, 167] width 910 height 35
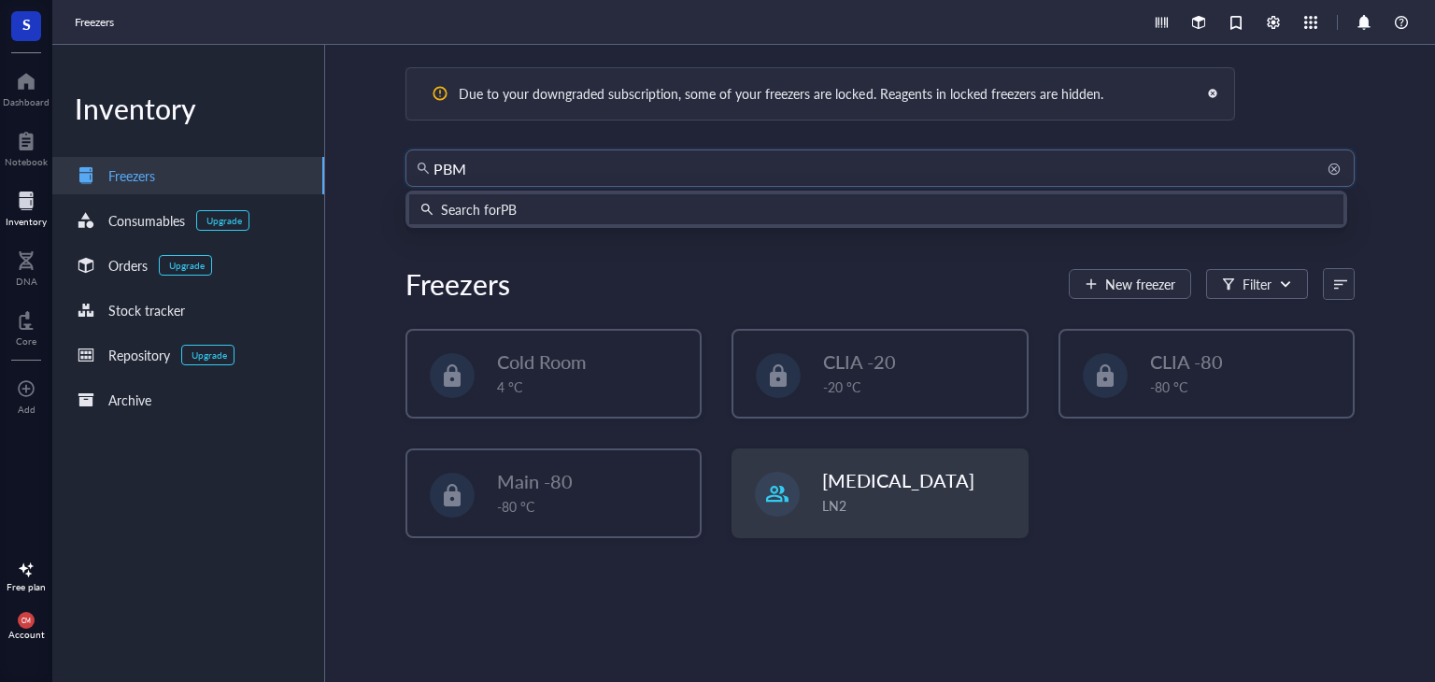
type input "PBMC"
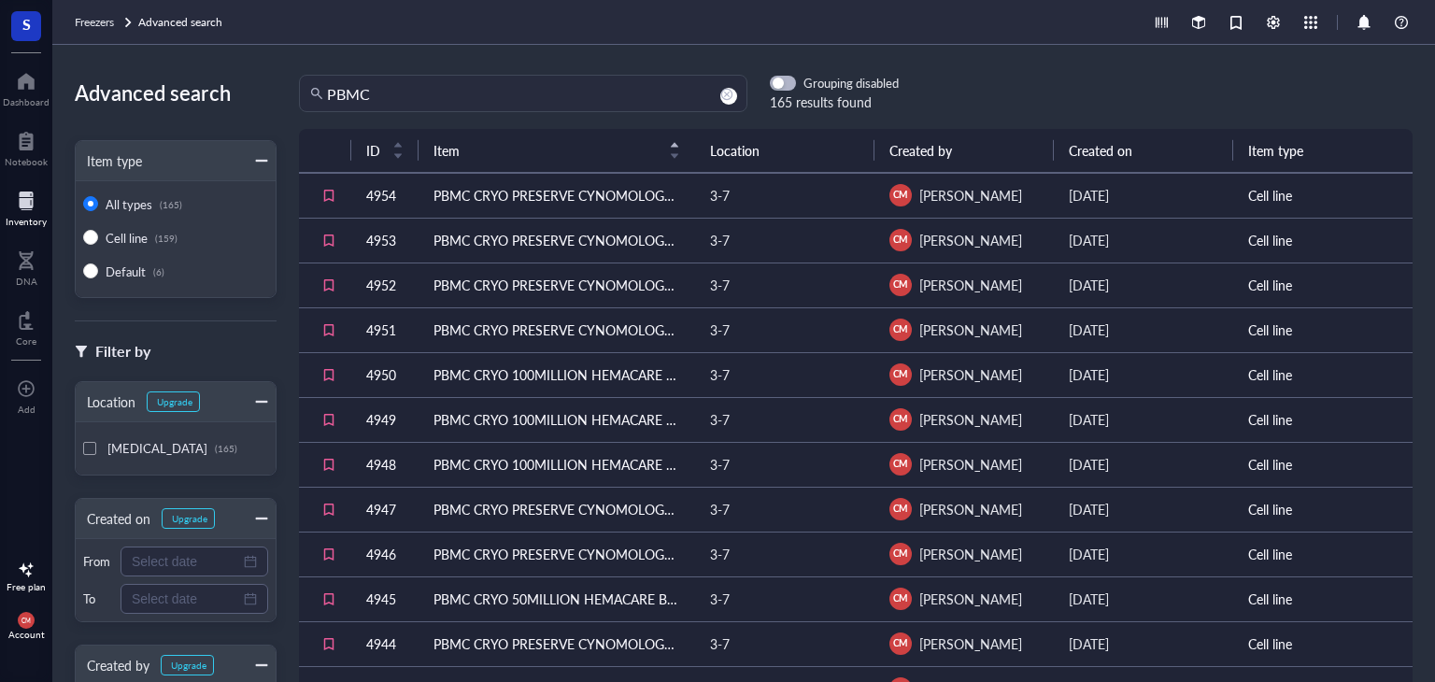
click at [538, 200] on td "PBMC CRYO PRESERVE CYNOMOLOGUS [DATE] ZEN BIO" at bounding box center [556, 195] width 276 height 45
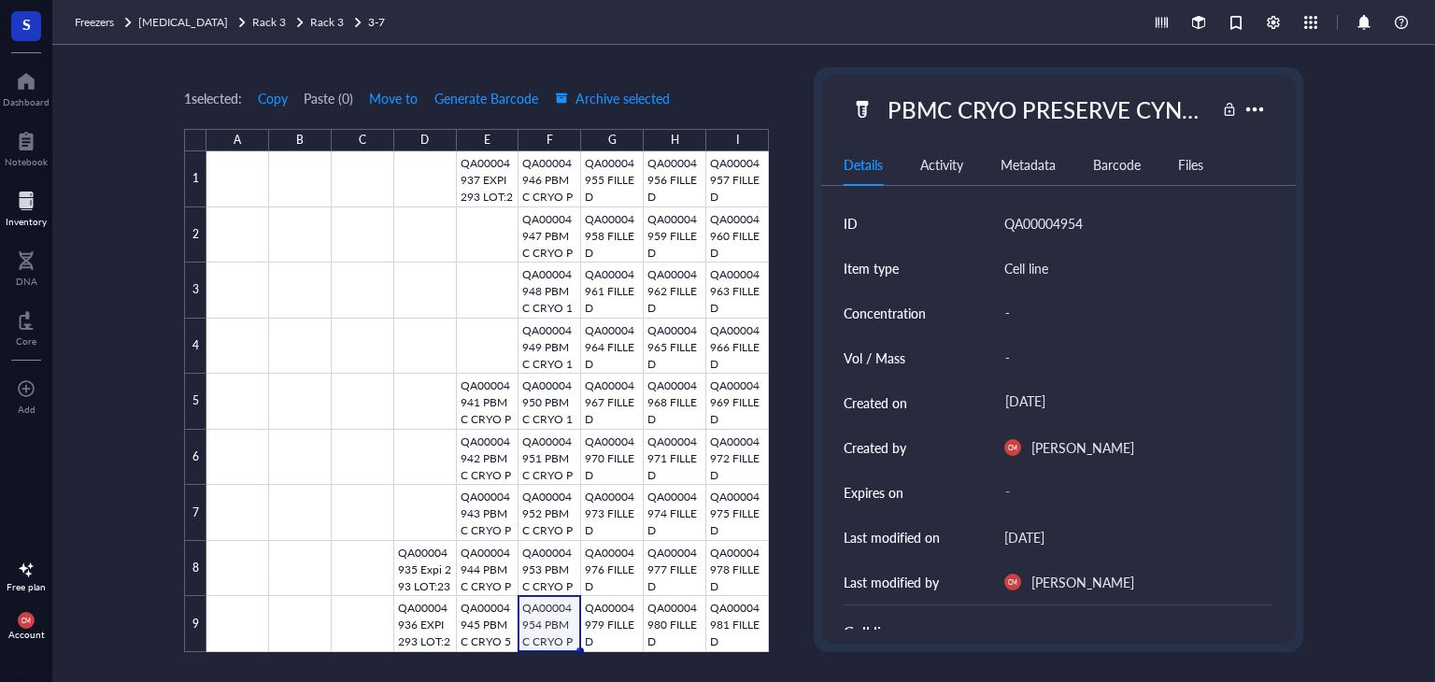
click at [13, 625] on div "CM Account" at bounding box center [26, 626] width 52 height 52
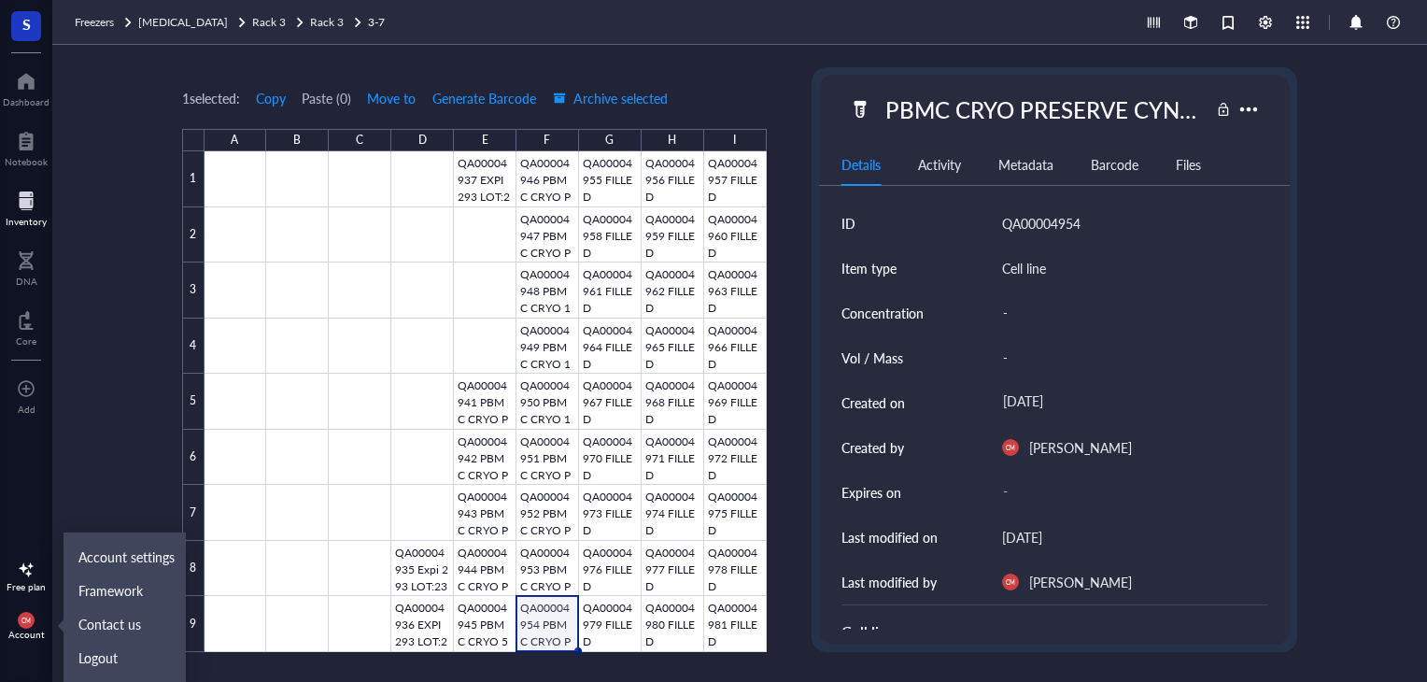
click at [0, 519] on div "S Dashboard Notebook Inventory DNA Core To pick up a draggable item, press the …" at bounding box center [26, 341] width 52 height 682
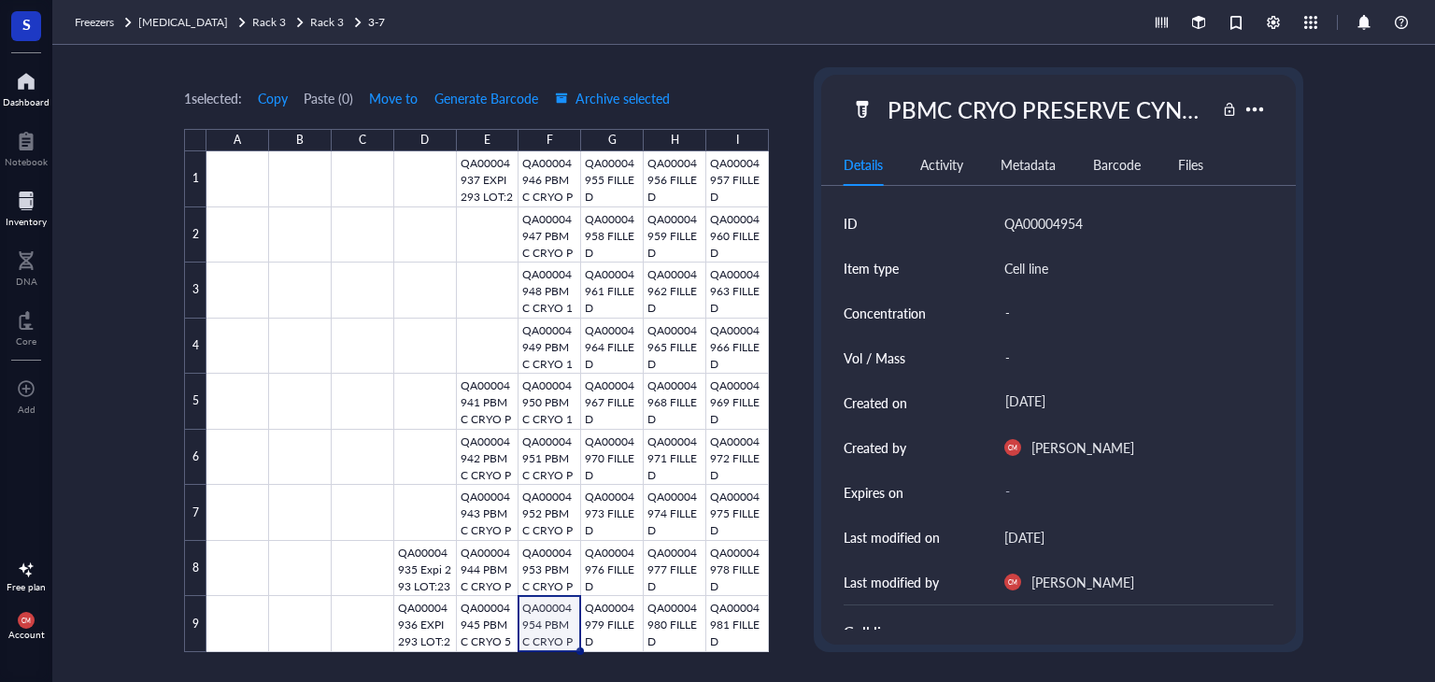
click at [25, 90] on div at bounding box center [26, 81] width 47 height 30
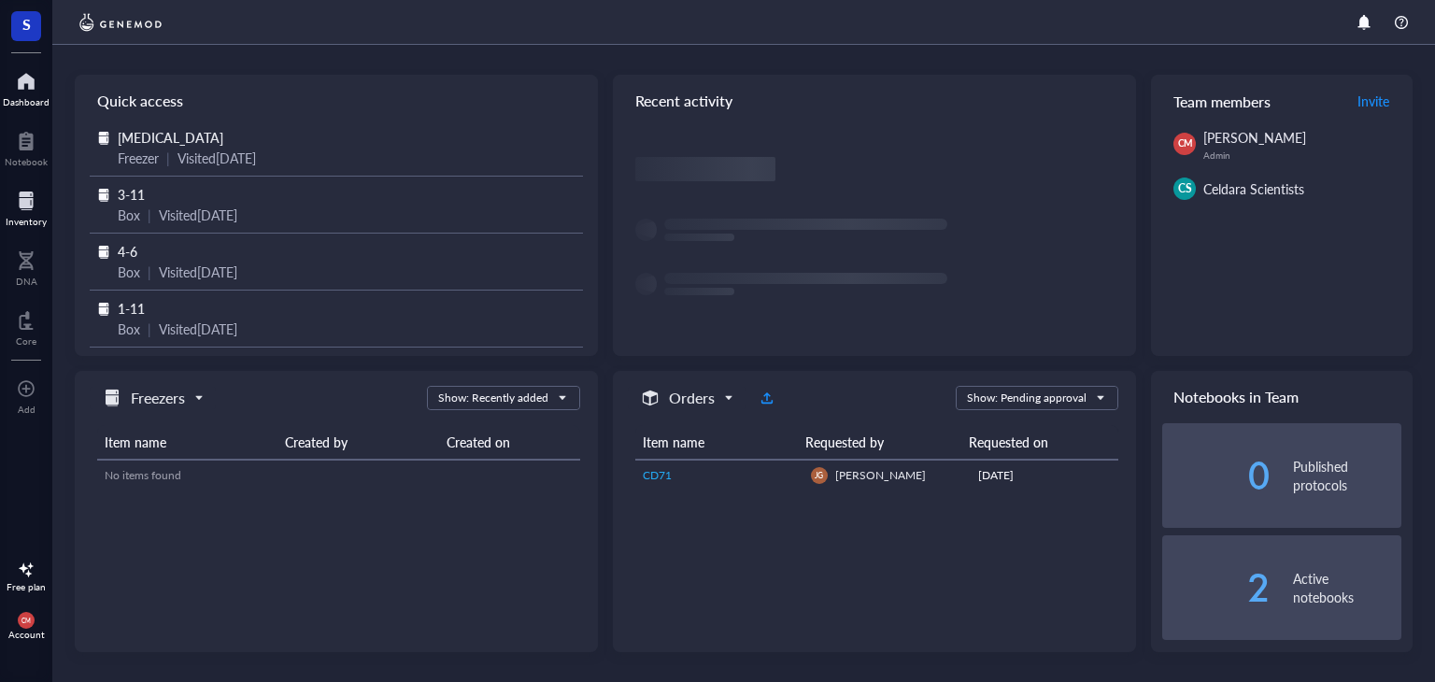
click at [38, 217] on div "Inventory" at bounding box center [26, 221] width 41 height 11
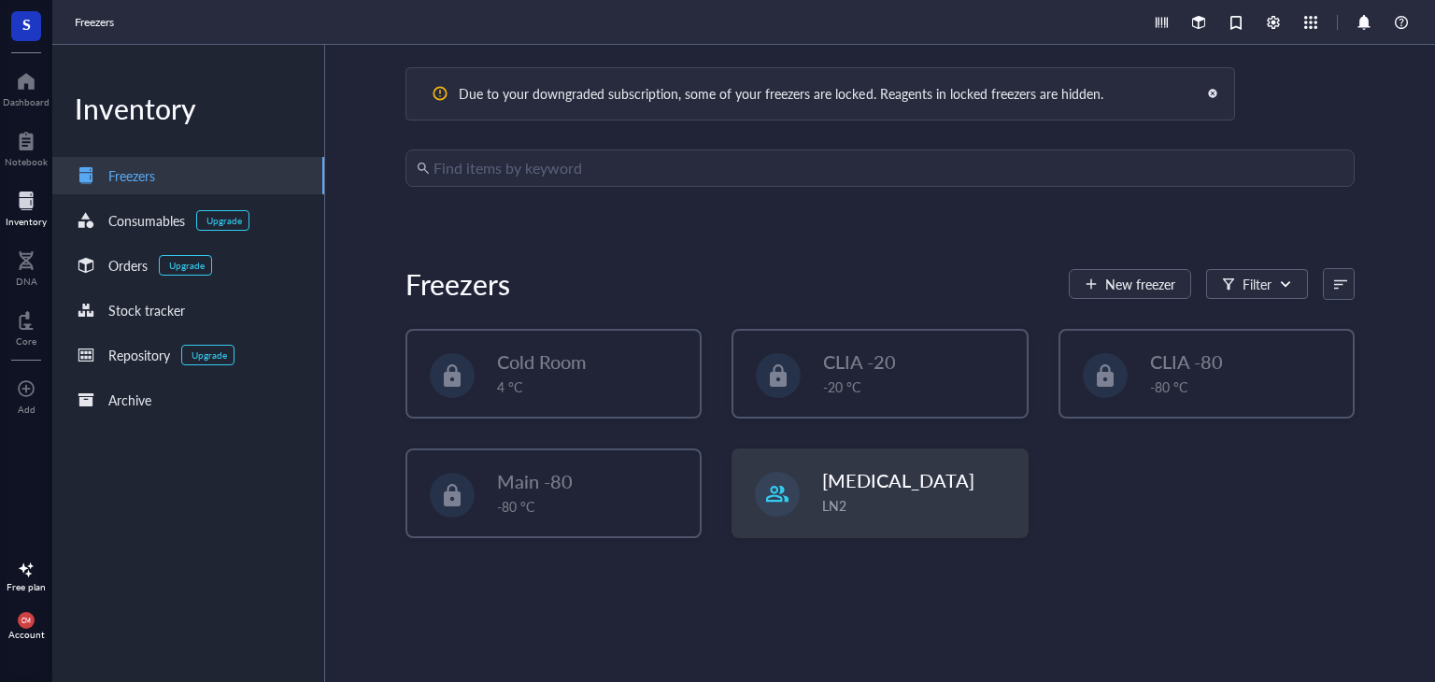
click at [1217, 93] on div at bounding box center [1212, 93] width 13 height 13
